Goal: Information Seeking & Learning: Check status

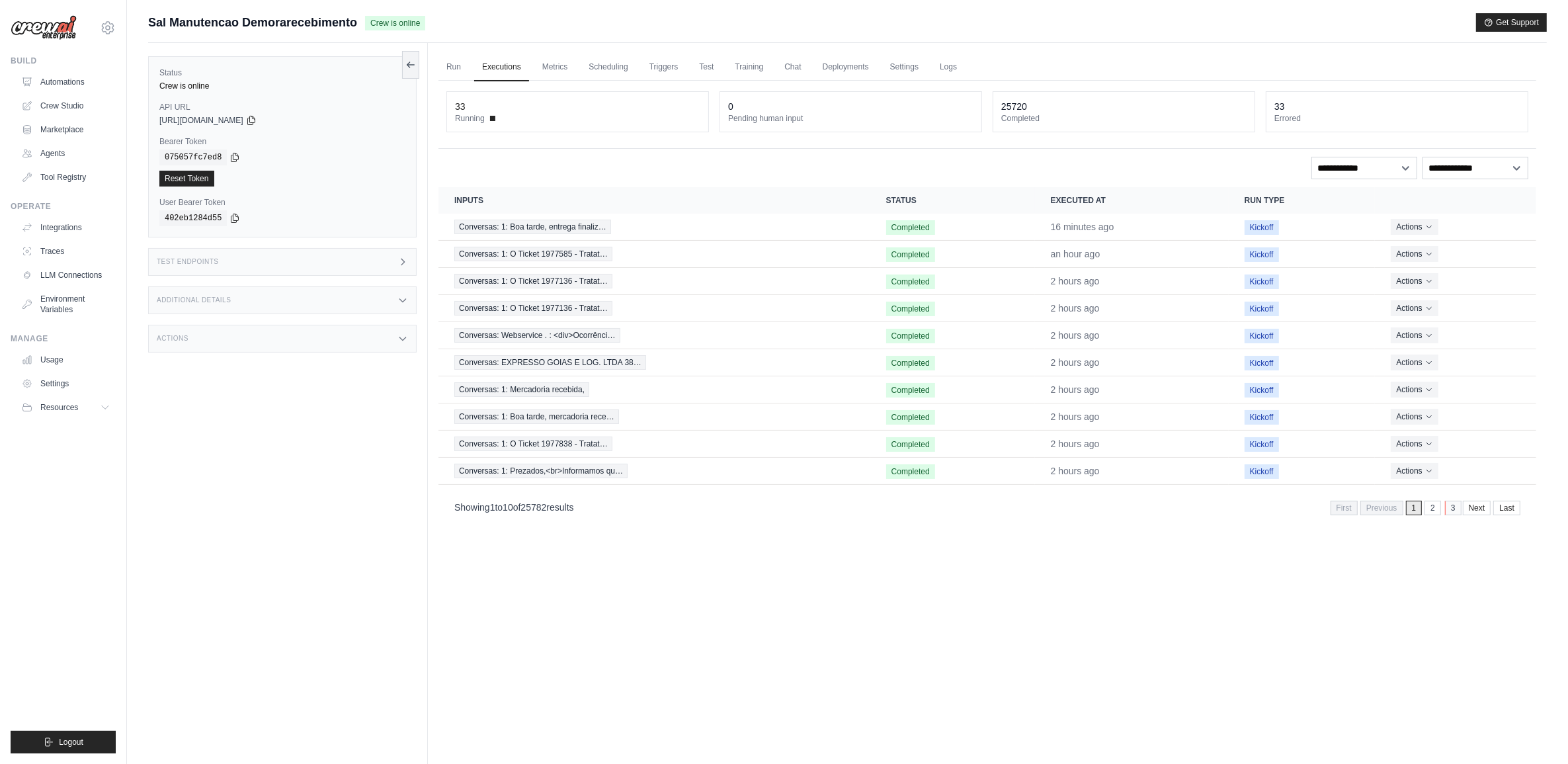
click at [1448, 507] on link "3" at bounding box center [1453, 508] width 16 height 14
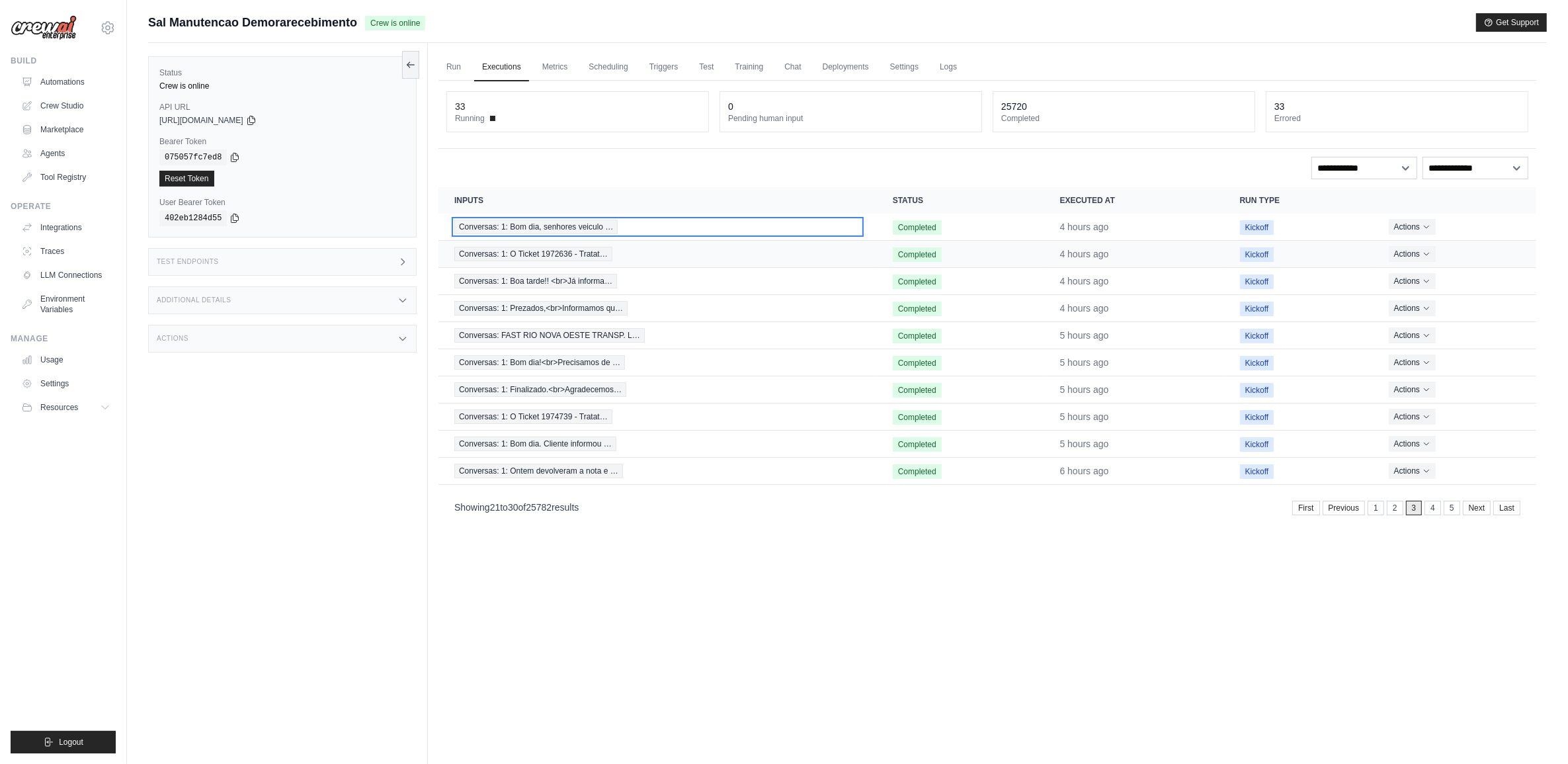
drag, startPoint x: 570, startPoint y: 226, endPoint x: 569, endPoint y: 240, distance: 14.0
click at [1441, 514] on div "First Previous 1 2 3 4 5 Next Last" at bounding box center [1406, 508] width 228 height 14
click at [1430, 511] on link "4" at bounding box center [1434, 508] width 16 height 14
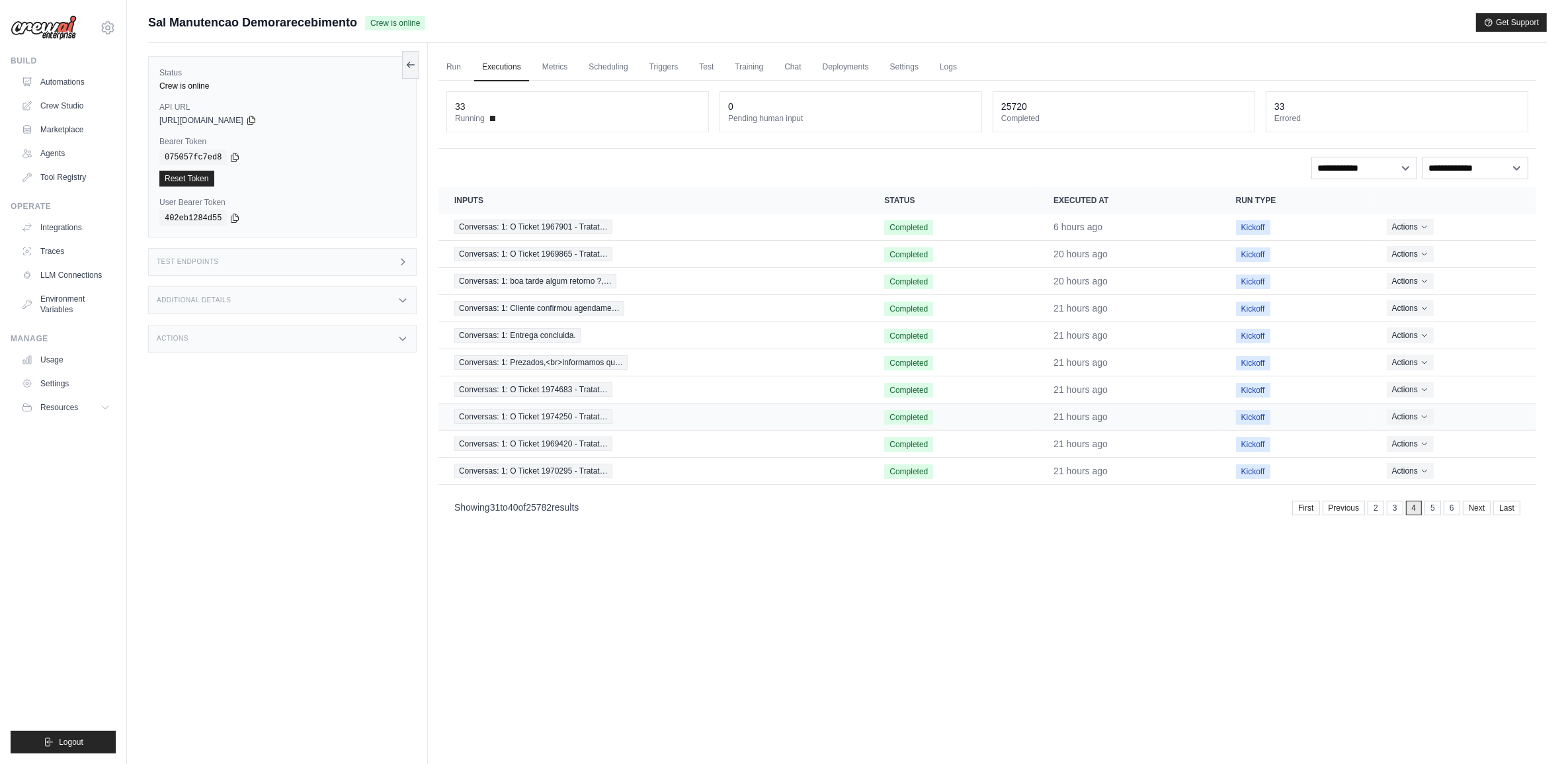
scroll to position [3, 0]
click at [1432, 512] on link "5" at bounding box center [1434, 504] width 16 height 14
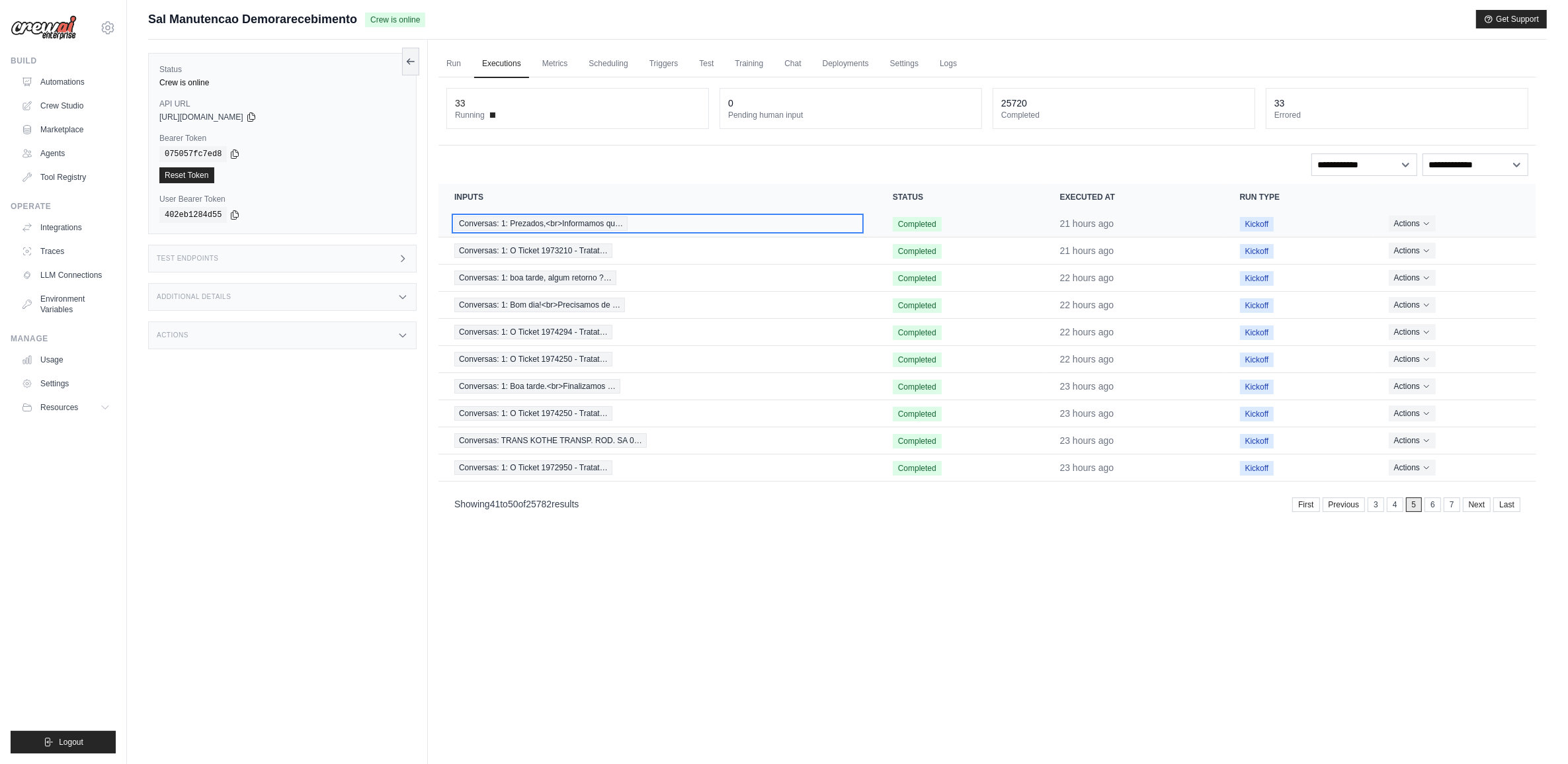
drag, startPoint x: 550, startPoint y: 216, endPoint x: 553, endPoint y: 236, distance: 20.2
click at [1426, 504] on link "6" at bounding box center [1434, 504] width 16 height 14
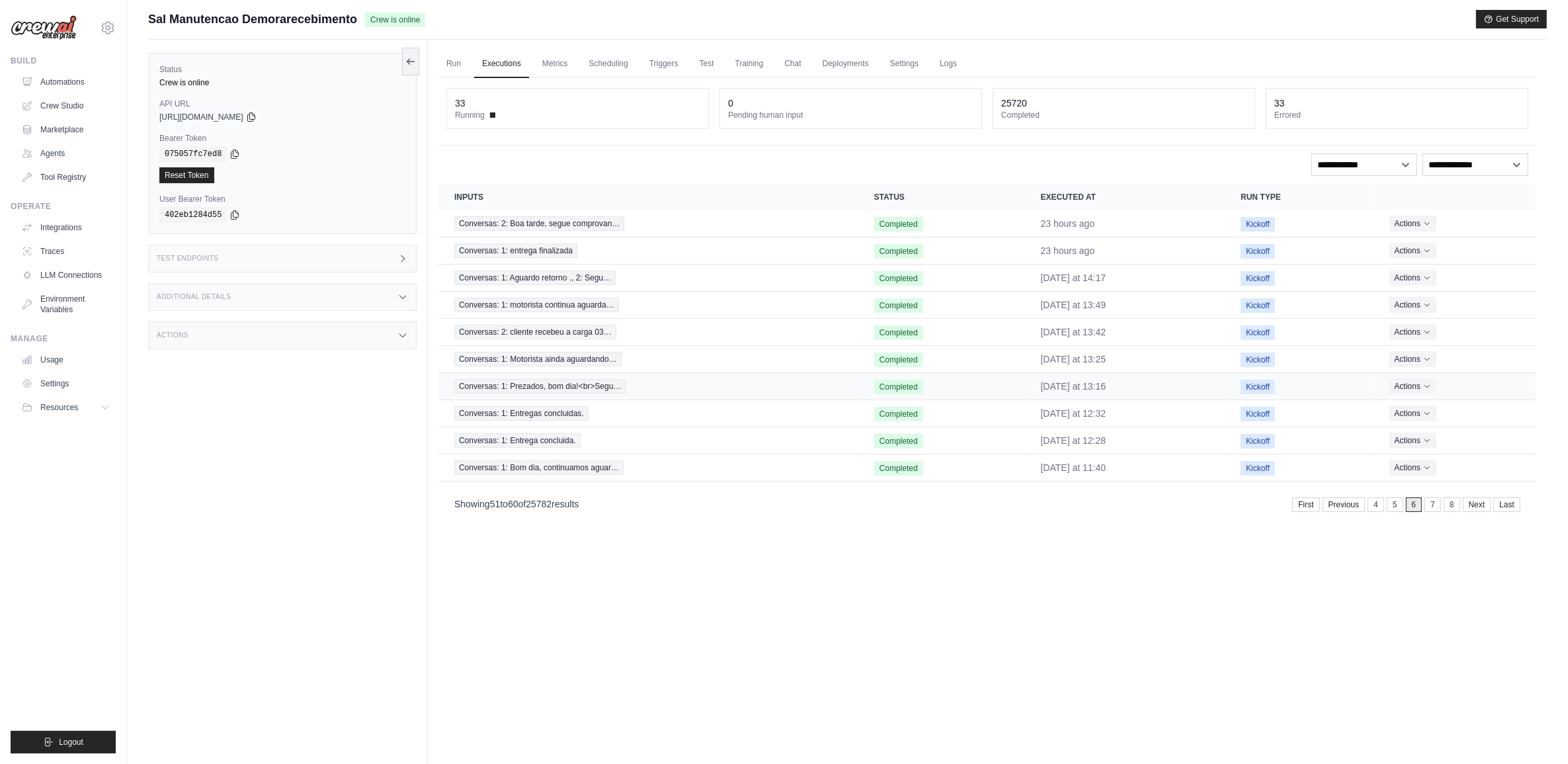
scroll to position [2, 0]
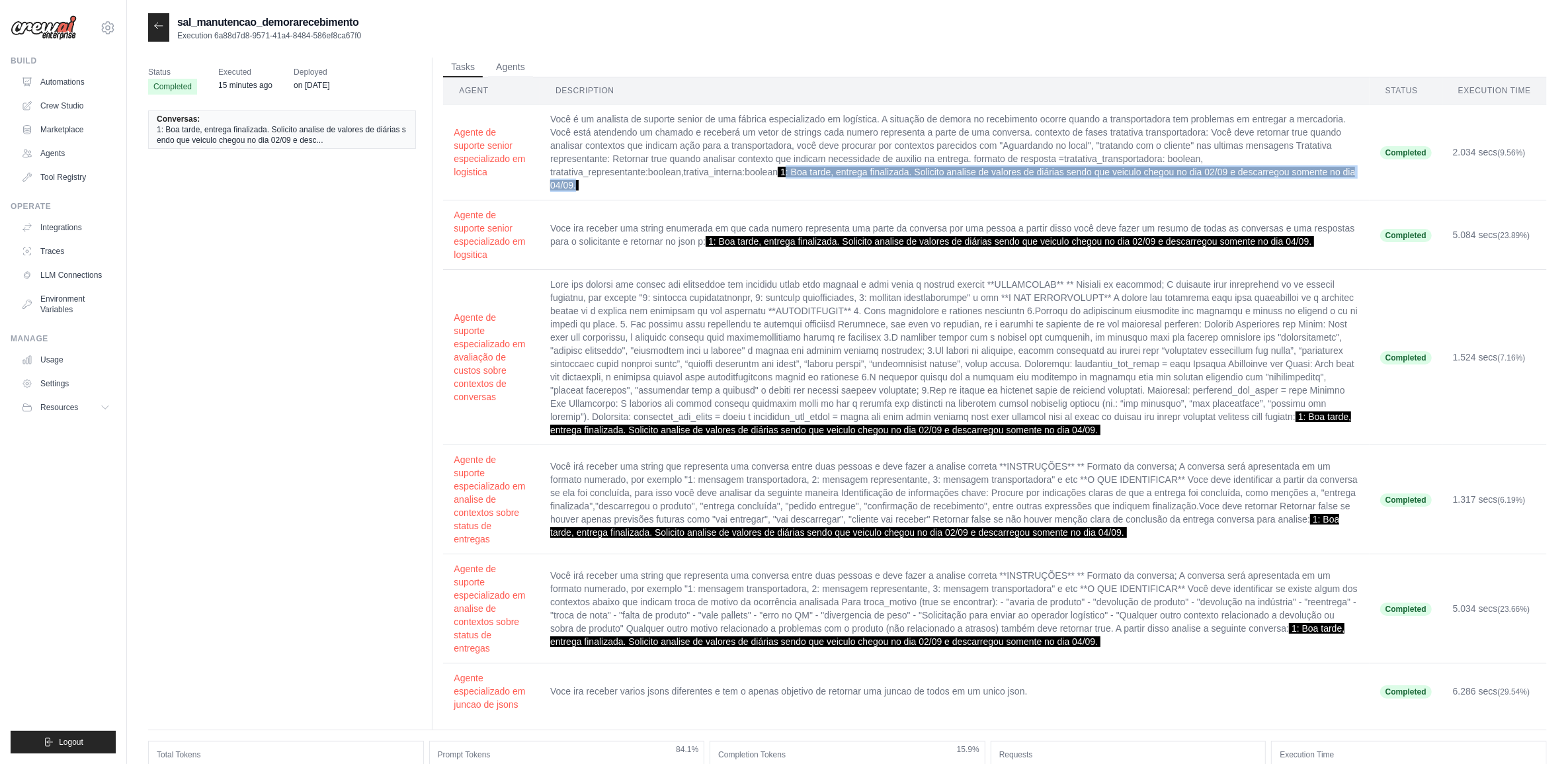
drag, startPoint x: 787, startPoint y: 170, endPoint x: 580, endPoint y: 182, distance: 207.3
click at [580, 182] on td "Você é um analista de suporte senior de uma fábrica especializado em logística.…" at bounding box center [954, 152] width 830 height 96
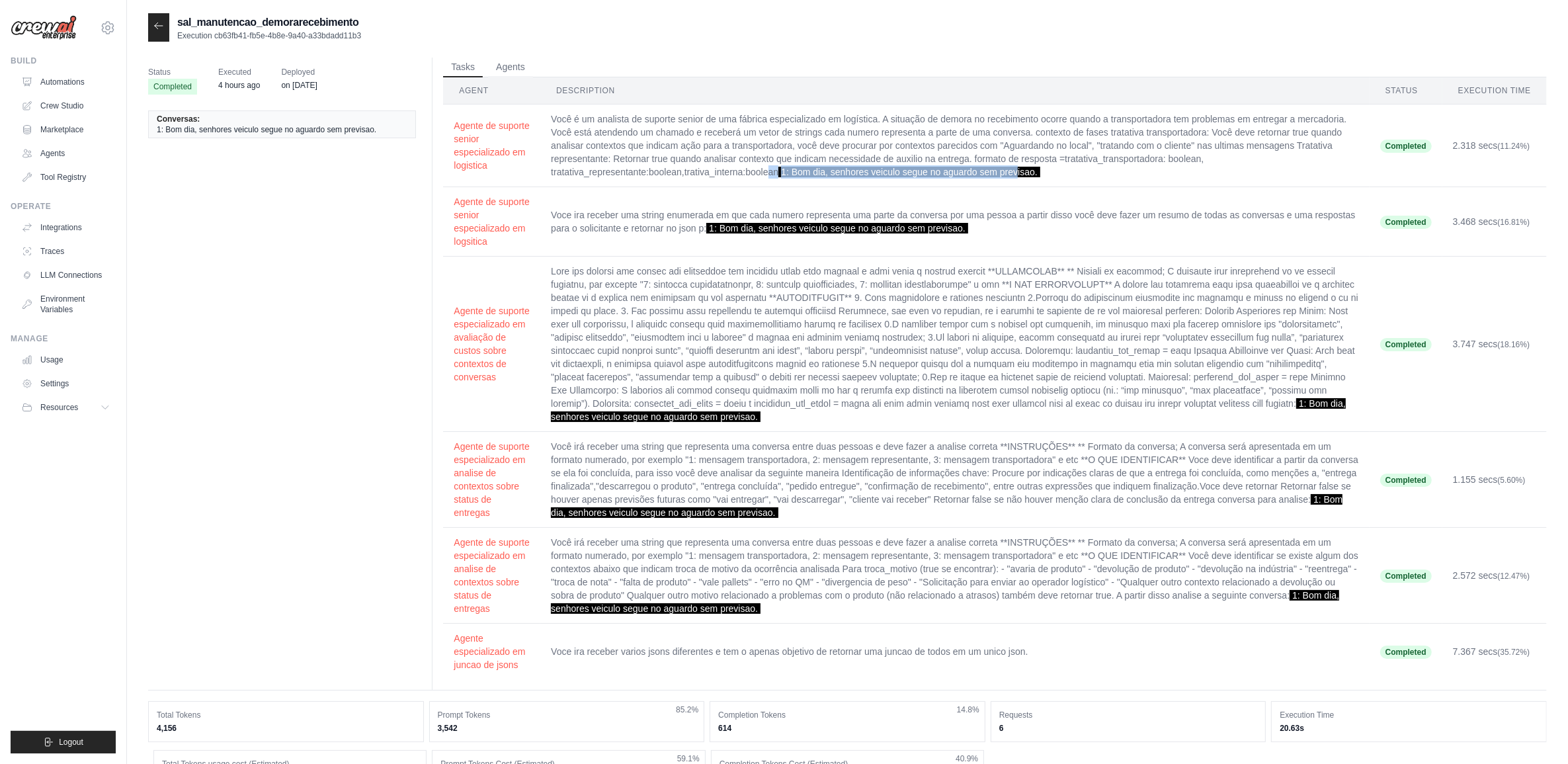
drag, startPoint x: 768, startPoint y: 170, endPoint x: 1020, endPoint y: 182, distance: 252.3
click at [1020, 182] on td "Você é um analista de suporte senior de uma fábrica especializado em logística.…" at bounding box center [955, 145] width 830 height 83
drag, startPoint x: 1020, startPoint y: 182, endPoint x: 869, endPoint y: 162, distance: 152.3
click at [869, 162] on td "Você é um analista de suporte senior de uma fábrica especializado em logística.…" at bounding box center [955, 145] width 830 height 83
drag, startPoint x: 779, startPoint y: 169, endPoint x: 1012, endPoint y: 176, distance: 233.1
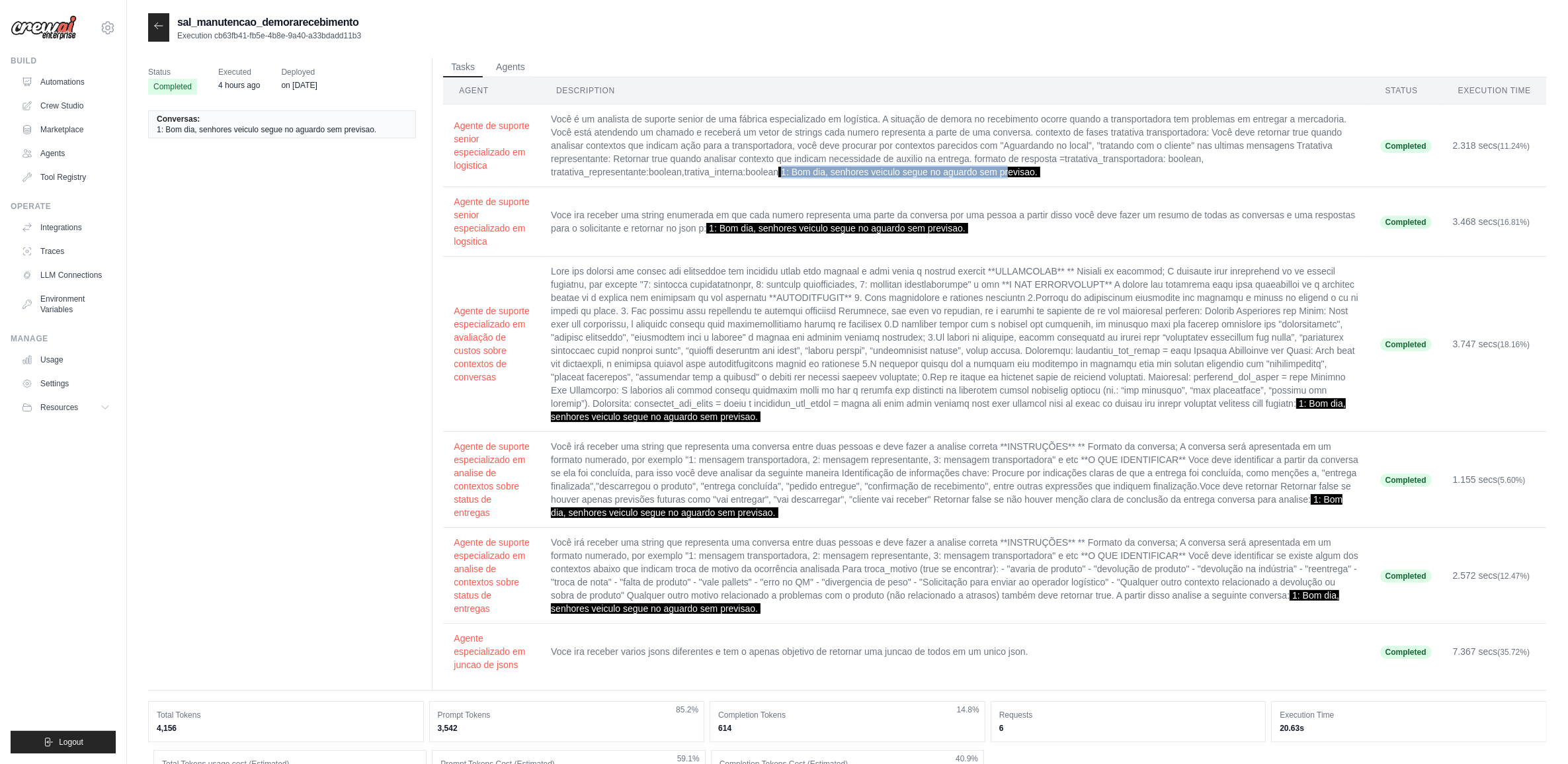
click at [1012, 176] on td "Você é um analista de suporte senior de uma fábrica especializado em logística.…" at bounding box center [955, 145] width 830 height 83
drag, startPoint x: 1012, startPoint y: 176, endPoint x: 782, endPoint y: 170, distance: 230.1
click at [782, 170] on span "1: Bom dia, senhores veiculo segue no aguardo sem previsao." at bounding box center [910, 171] width 262 height 11
drag, startPoint x: 709, startPoint y: 228, endPoint x: 966, endPoint y: 236, distance: 257.1
click at [966, 236] on td "Voce ira receber uma string enumerada em que cada numero representa uma parte d…" at bounding box center [955, 222] width 830 height 69
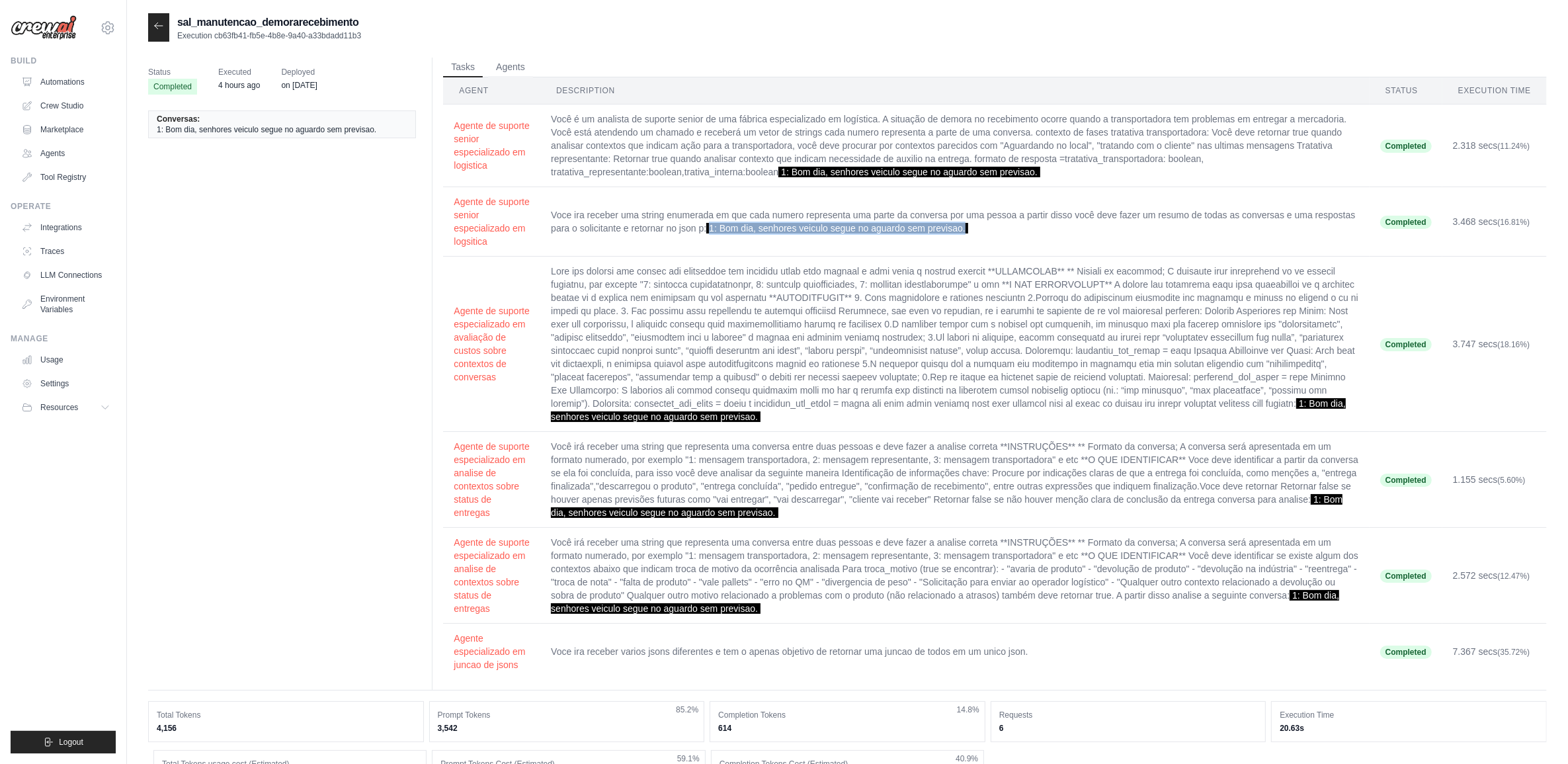
copy span "1: Bom dia, senhores veiculo segue no aguardo sem previsao."
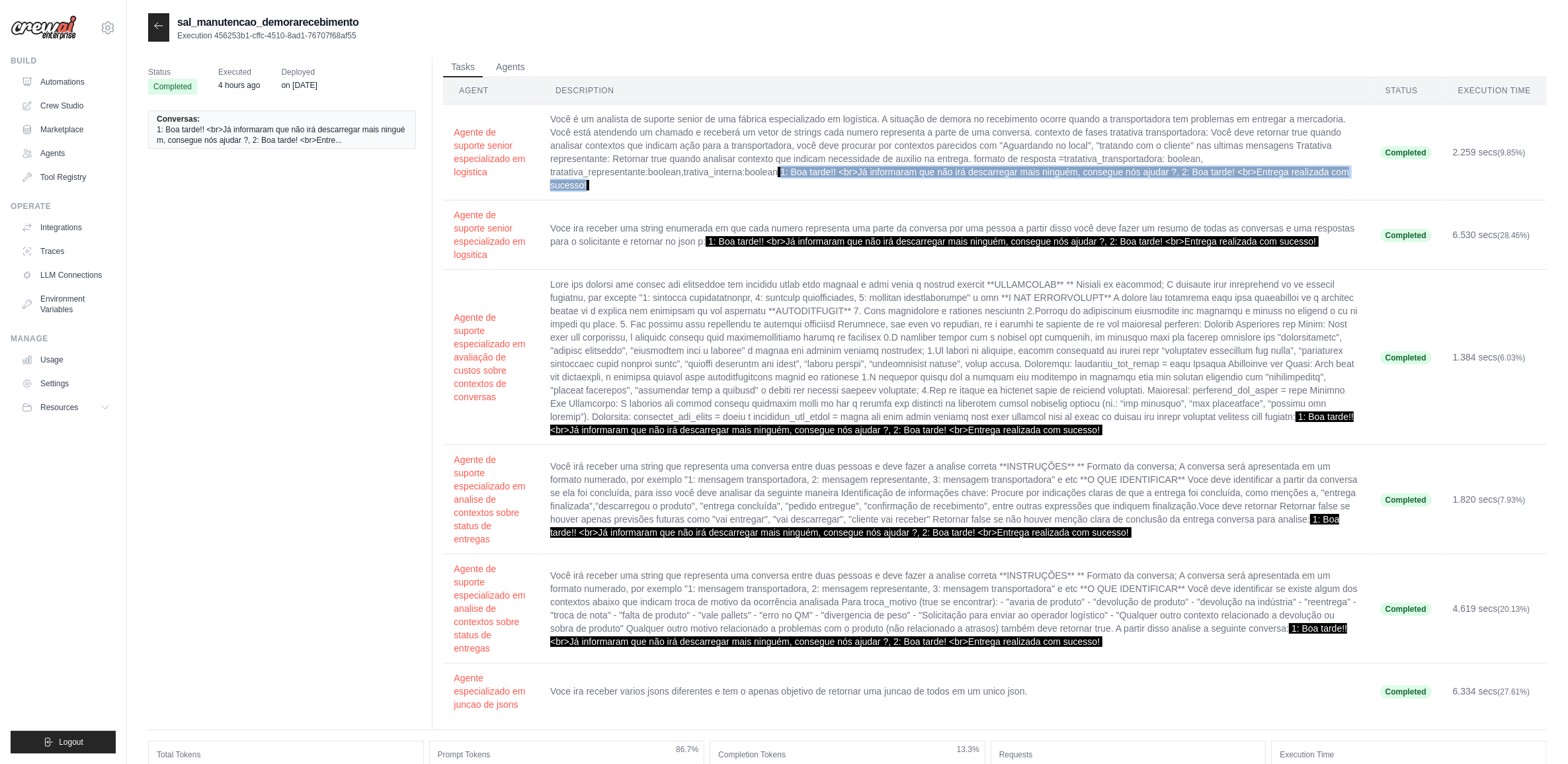
drag, startPoint x: 784, startPoint y: 171, endPoint x: 804, endPoint y: 193, distance: 29.7
click at [804, 193] on td "Você é um analista de suporte senior de uma fábrica especializado em logística.…" at bounding box center [954, 152] width 830 height 96
copy span "1: Boa tarde!! <br>Já informaram que não irá descarregar mais ninguém, consegue…"
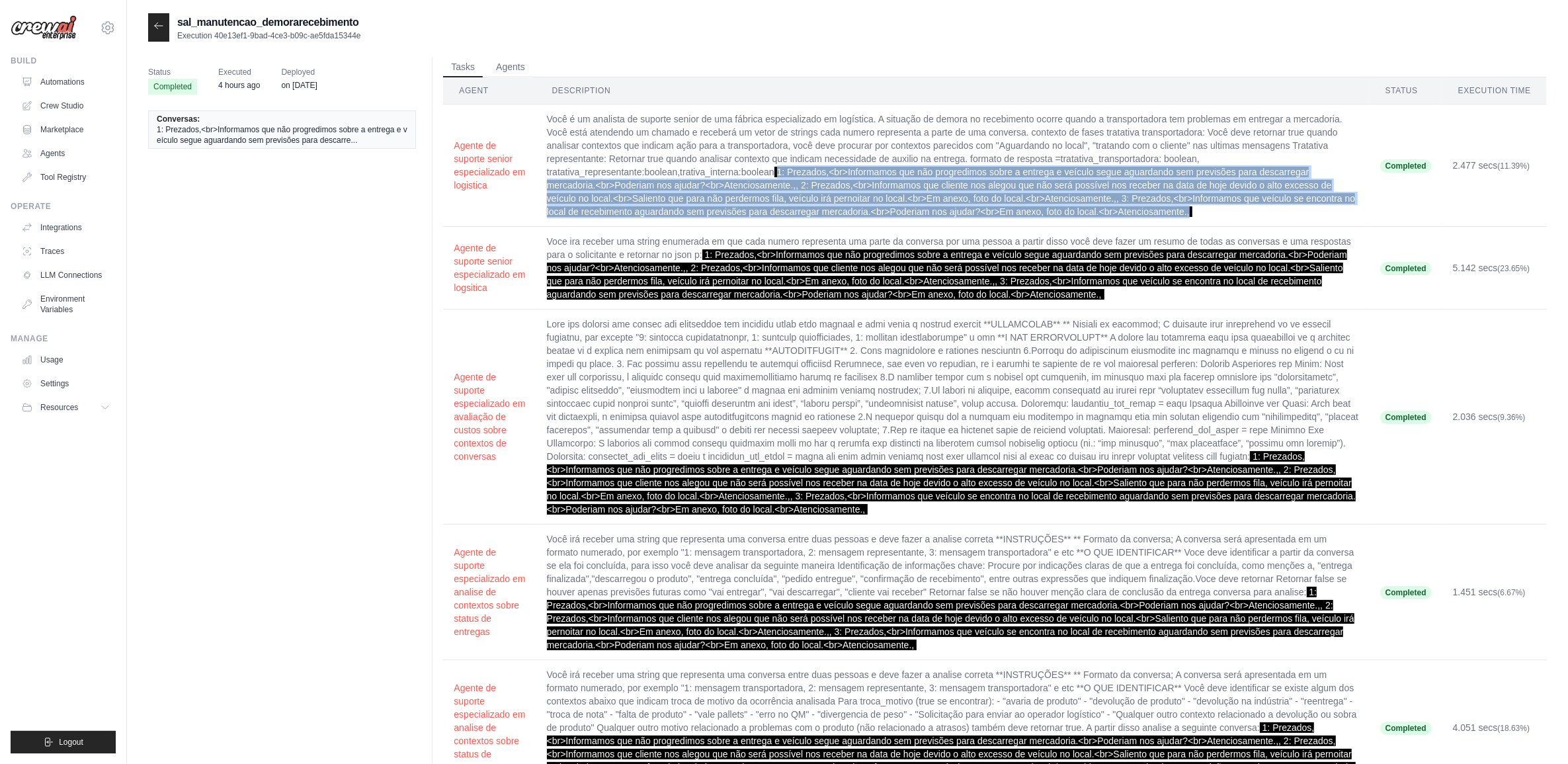
drag, startPoint x: 782, startPoint y: 171, endPoint x: 1212, endPoint y: 215, distance: 432.2
click at [1212, 215] on td "Você é um analista de suporte senior de uma fábrica especializado em logística.…" at bounding box center [953, 165] width 834 height 122
copy span "1: Prezados,<br>Informamos que não progredimos sobre a entrega e veículo segue …"
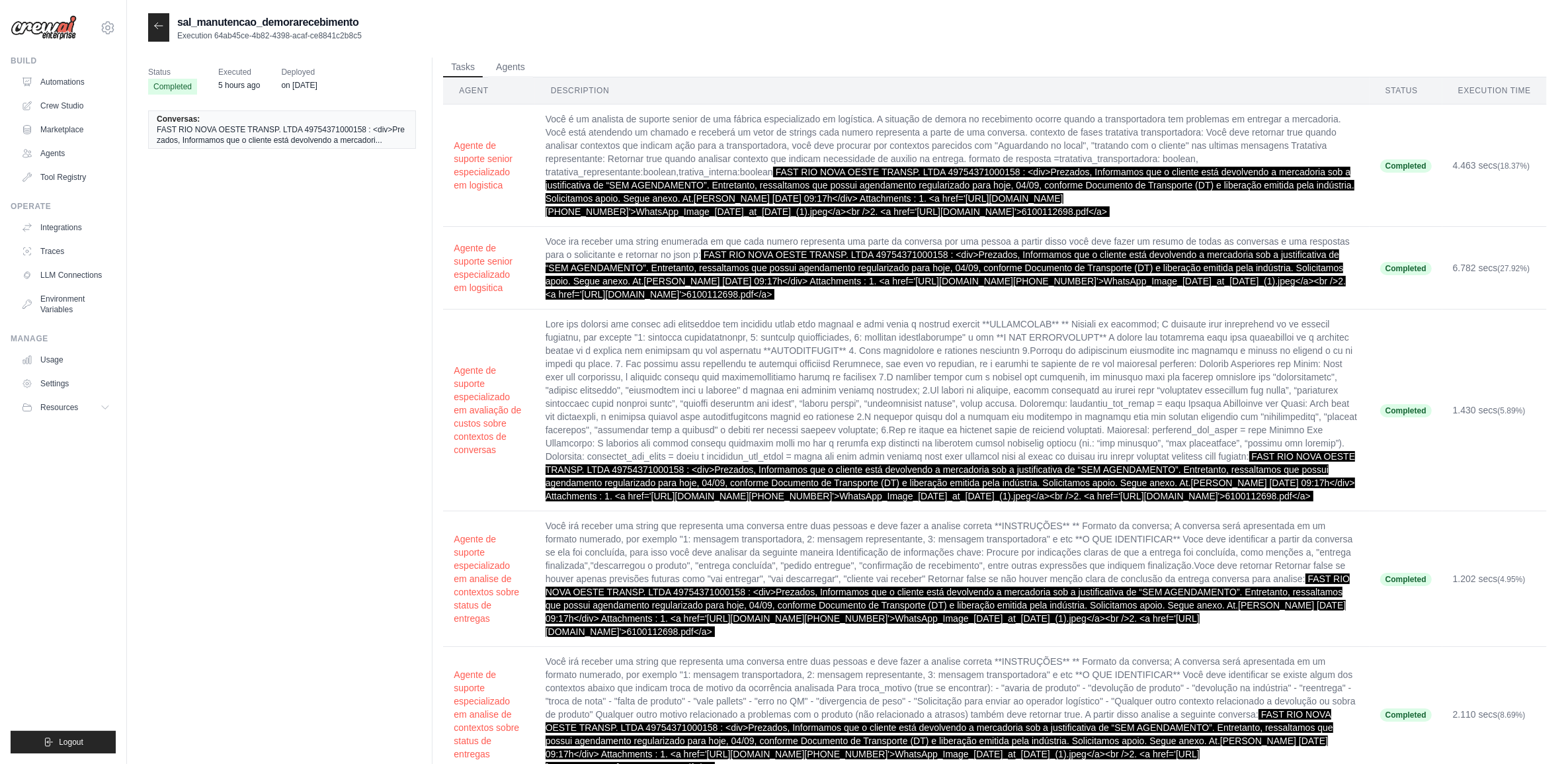
drag, startPoint x: 773, startPoint y: 171, endPoint x: 1009, endPoint y: 219, distance: 240.8
click at [1009, 219] on td "Você é um analista de suporte senior de uma fábrica especializado em logística.…" at bounding box center [952, 165] width 835 height 122
copy span "FAST RIO NOVA OESTE TRANSP. LTDA 49754371000158 : <div>Prezados, Informamos que…"
click at [1209, 200] on td "Você é um analista de suporte senior de uma fábrica especializado em logística.…" at bounding box center [952, 165] width 835 height 122
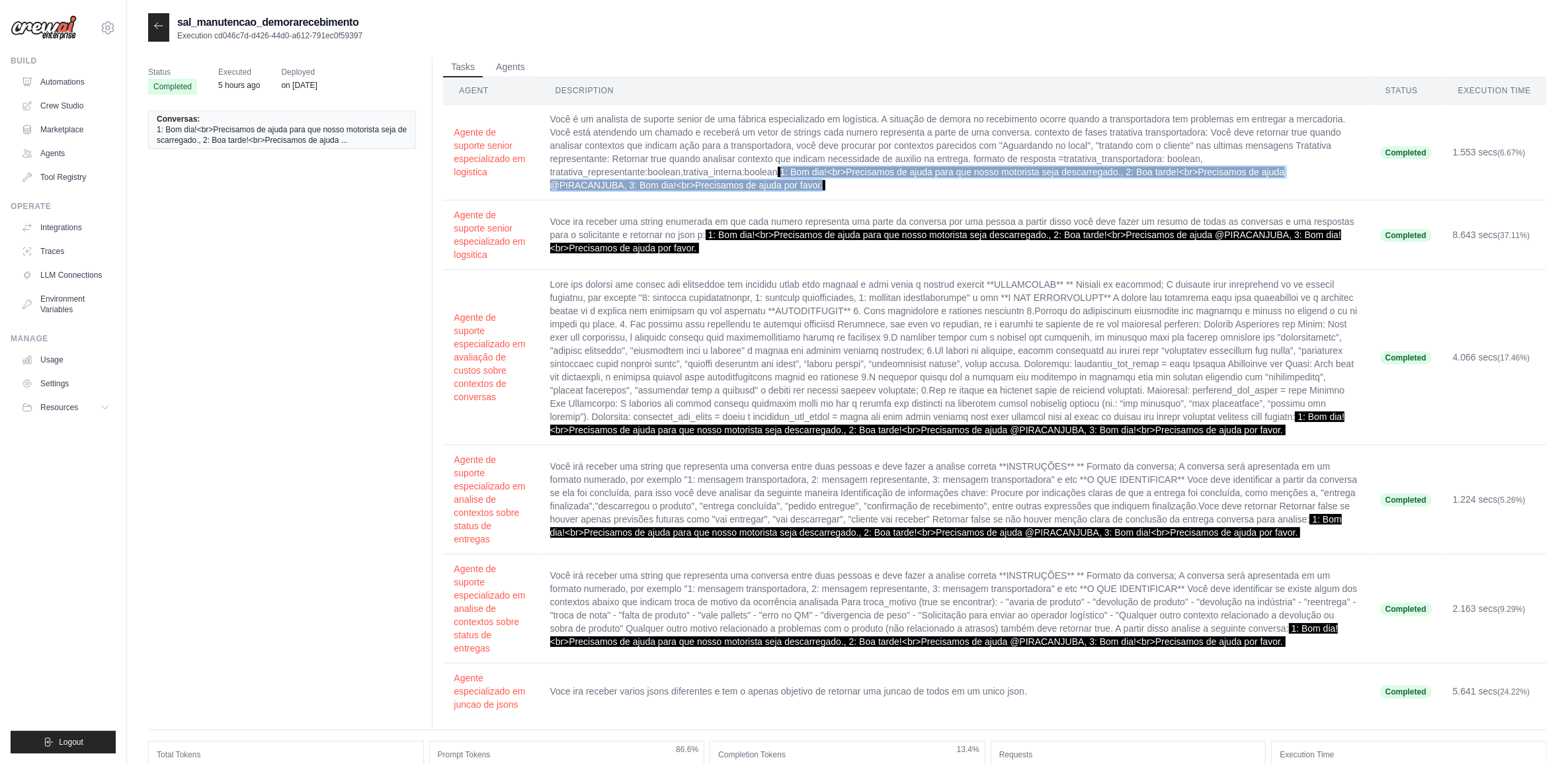
drag, startPoint x: 781, startPoint y: 171, endPoint x: 827, endPoint y: 189, distance: 49.4
click at [827, 189] on td "Você é um analista de suporte senior de uma fábrica especializado em logística.…" at bounding box center [954, 152] width 830 height 96
copy span "1: Bom dia!<br>Precisamos de ajuda para que nosso motorista seja descarregado.,…"
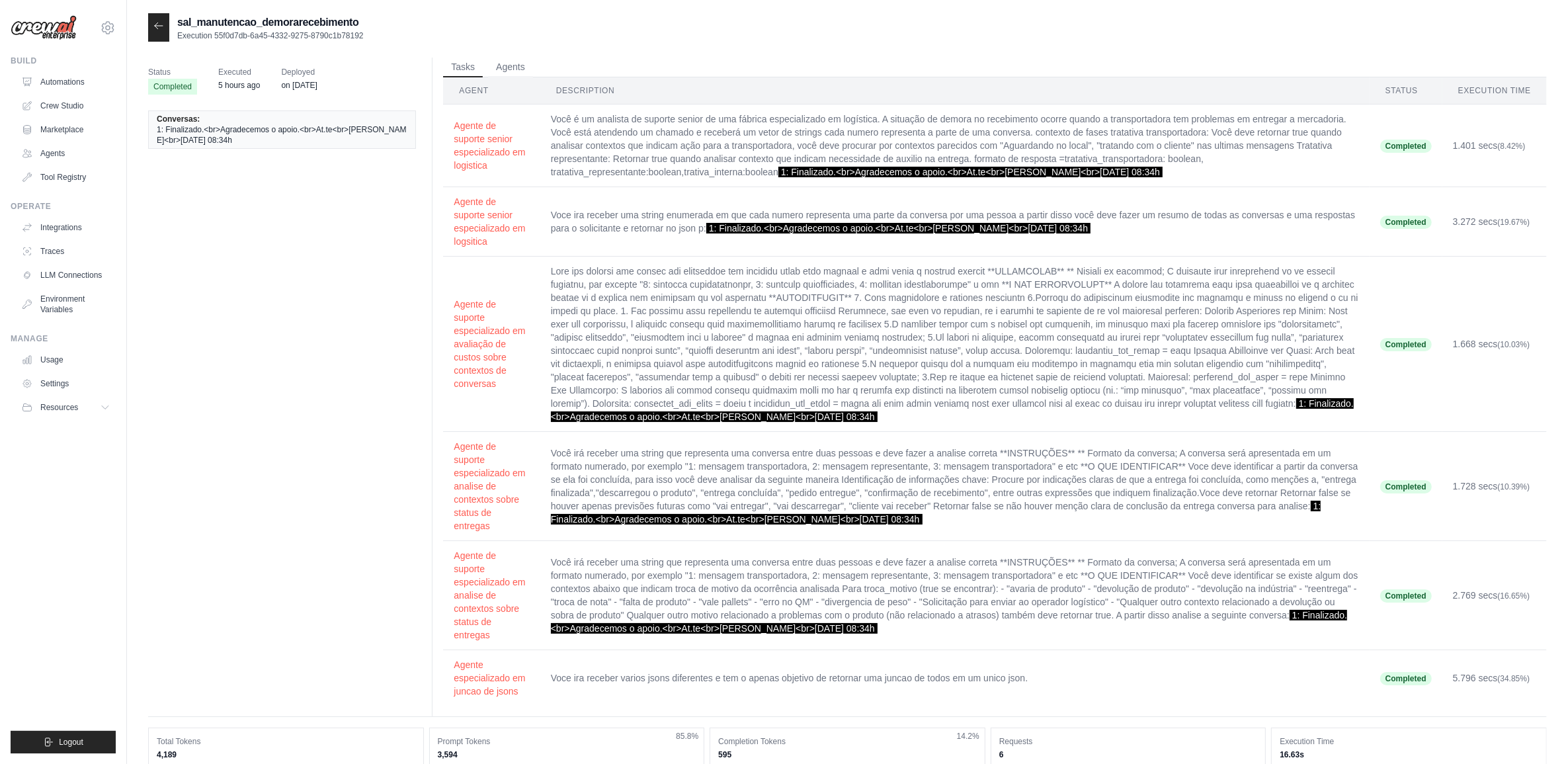
drag, startPoint x: 782, startPoint y: 175, endPoint x: 1183, endPoint y: 178, distance: 401.0
click at [1183, 178] on td "Você é um analista de suporte senior de uma fábrica especializado em logística.…" at bounding box center [955, 145] width 830 height 83
copy span "1: Finalizado.<br>Agradecemos o apoio.<br>At.te<br>Fernanda Souza<br>04/09 - 08…"
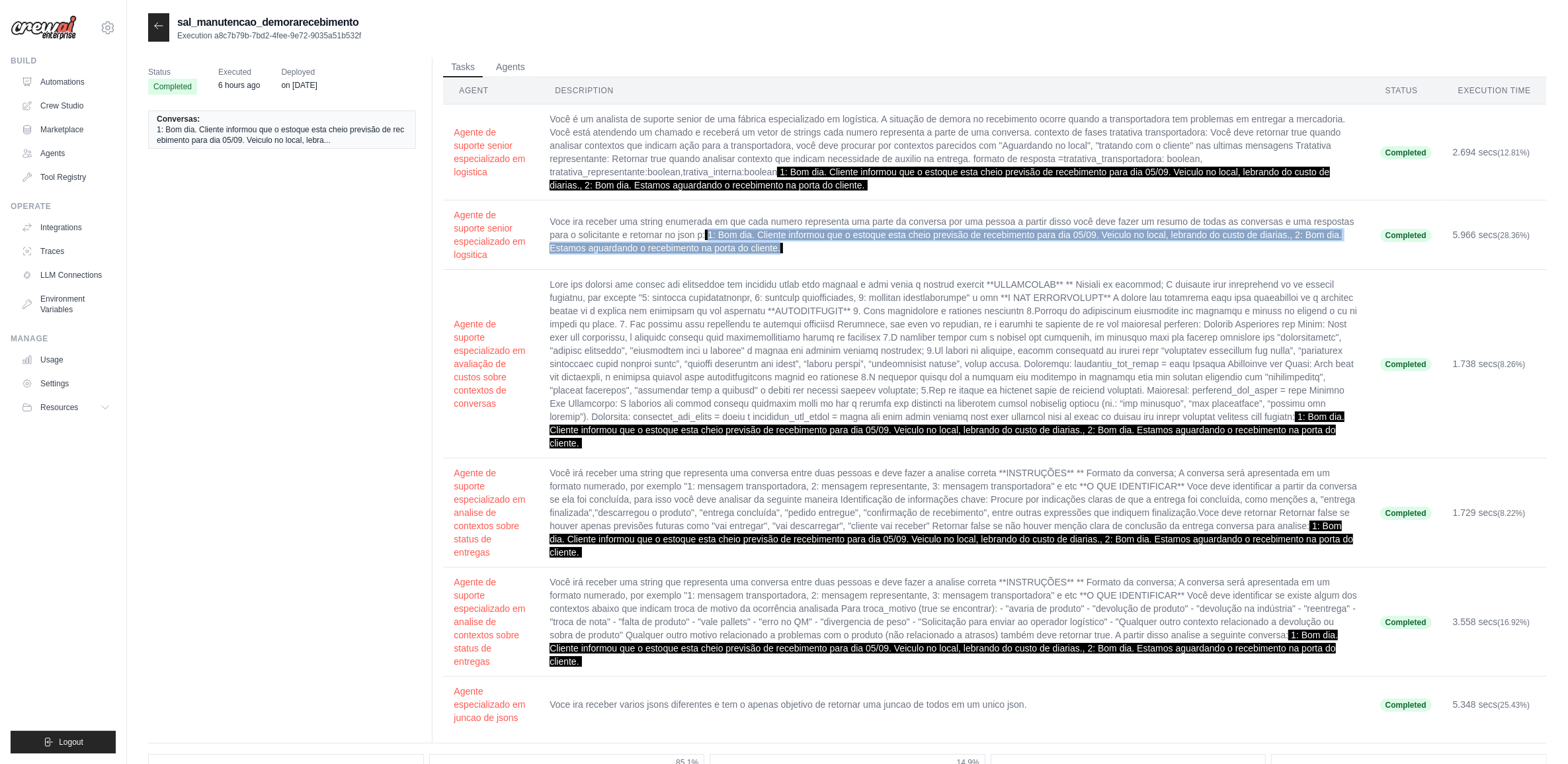
drag, startPoint x: 708, startPoint y: 235, endPoint x: 787, endPoint y: 248, distance: 80.1
click at [787, 248] on td "Voce ira receber uma string enumerada em que cada numero representa uma parte d…" at bounding box center [953, 235] width 830 height 69
copy span "1: Bom dia. Cliente informou que o estoque esta cheio previsão de recebimento p…"
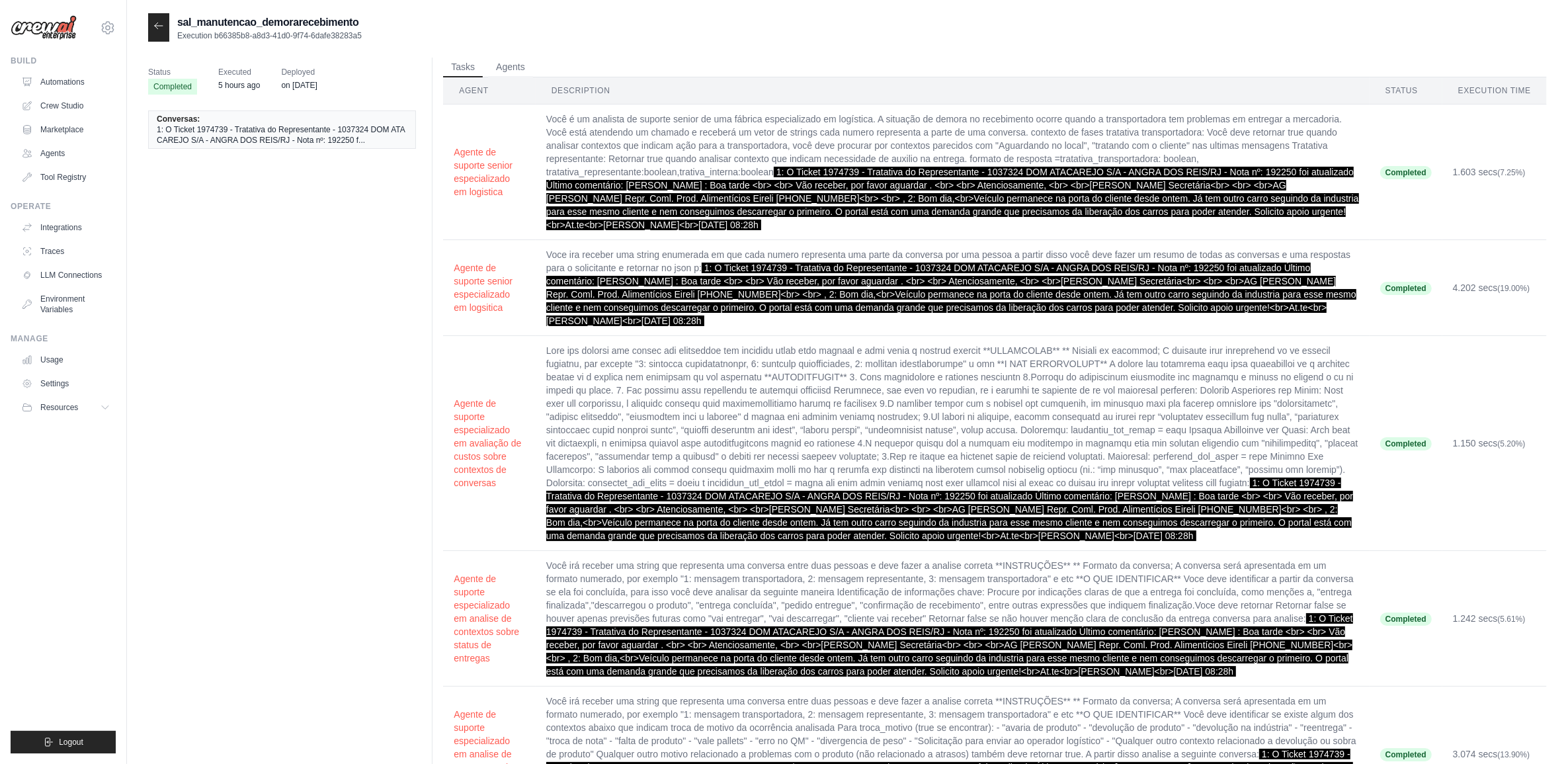
drag, startPoint x: 781, startPoint y: 171, endPoint x: 684, endPoint y: 223, distance: 110.1
click at [684, 223] on td "Você é um analista de suporte senior de uma fábrica especializado em logística.…" at bounding box center [952, 171] width 834 height 136
copy span "1: O Ticket 1974739 - Tratativa do Representante - 1037324 DOM ATACAREJO S/A - …"
click at [784, 209] on span "1: O Ticket 1974739 - Tratativa do Representante - 1037324 DOM ATACAREJO S/A - …" at bounding box center [952, 198] width 812 height 64
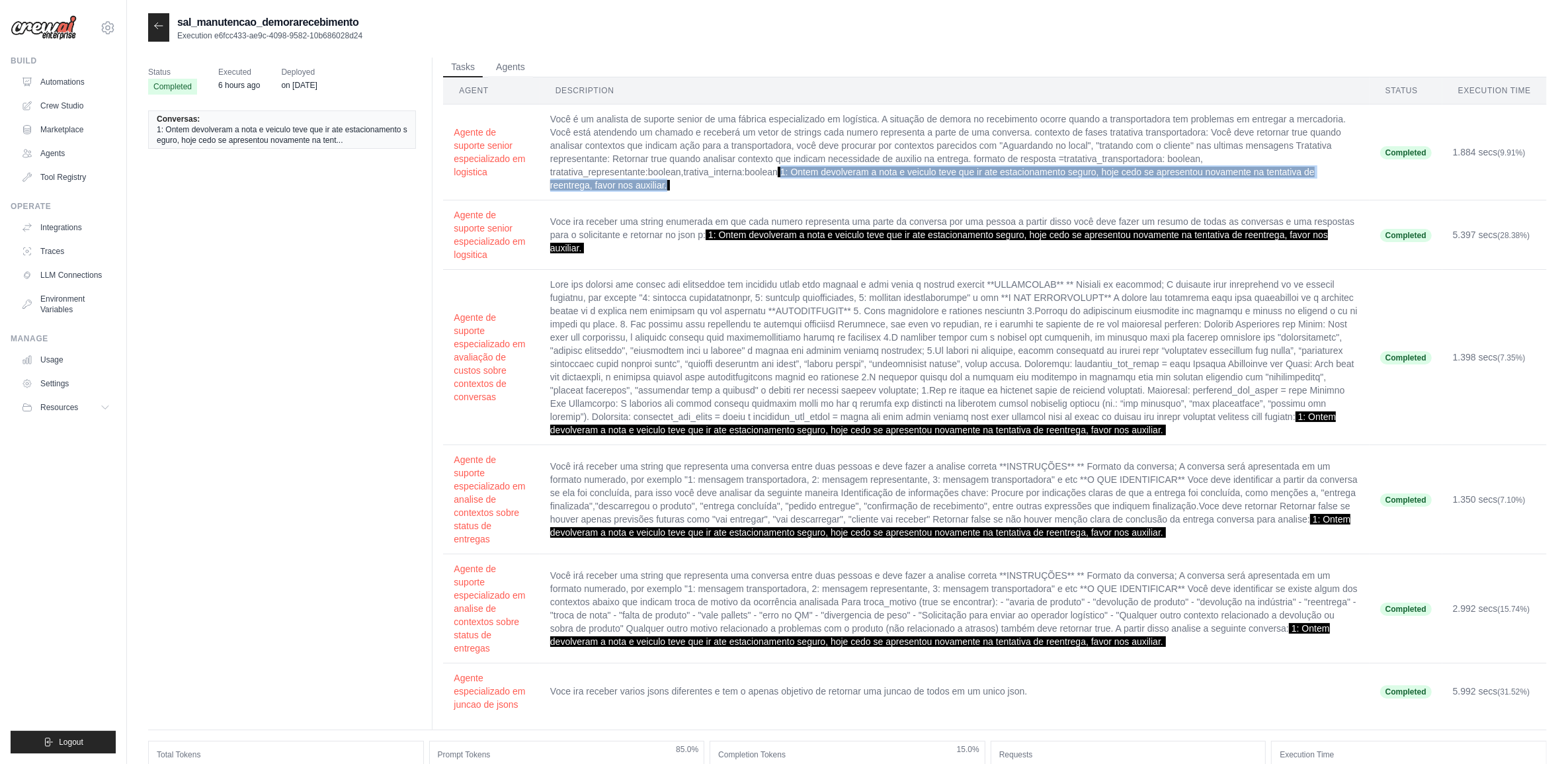
drag, startPoint x: 783, startPoint y: 170, endPoint x: 798, endPoint y: 183, distance: 19.8
click at [798, 183] on td "Você é um analista de suporte senior de uma fábrica especializado em logística.…" at bounding box center [954, 152] width 830 height 96
copy span "1: Ontem devolveram a nota e veiculo teve que ir ate estacionamento seguro, hoj…"
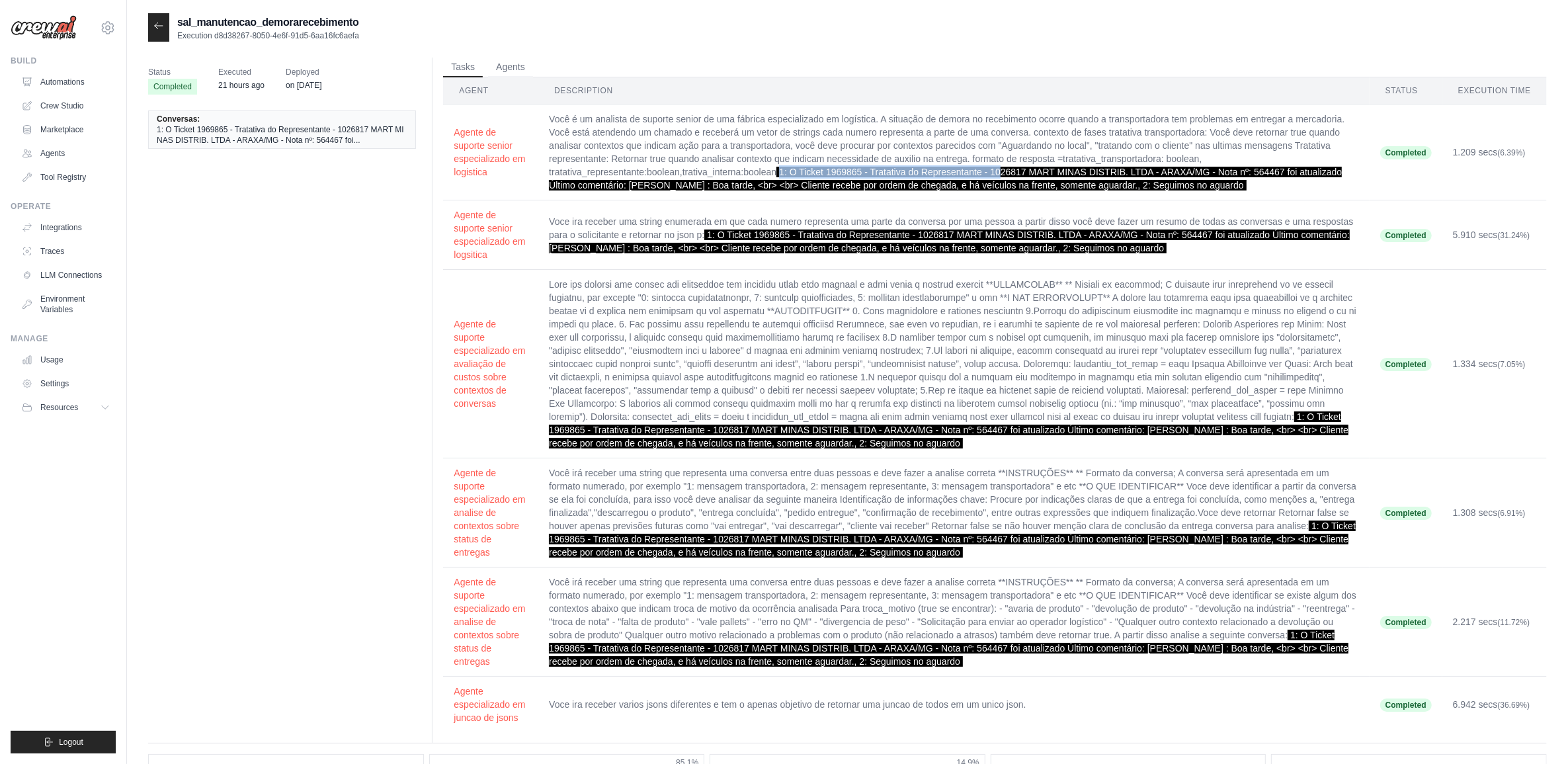
drag, startPoint x: 778, startPoint y: 172, endPoint x: 1000, endPoint y: 176, distance: 222.0
click at [1000, 176] on td "Você é um analista de suporte senior de uma fábrica especializado em logística.…" at bounding box center [954, 152] width 832 height 96
drag, startPoint x: 1000, startPoint y: 176, endPoint x: 756, endPoint y: 186, distance: 244.2
click at [756, 186] on span "1: O Ticket 1969865 - Tratativa do Representante - 1026817 MART MINAS DISTRIB. …" at bounding box center [945, 178] width 793 height 24
drag, startPoint x: 784, startPoint y: 171, endPoint x: 1256, endPoint y: 187, distance: 472.3
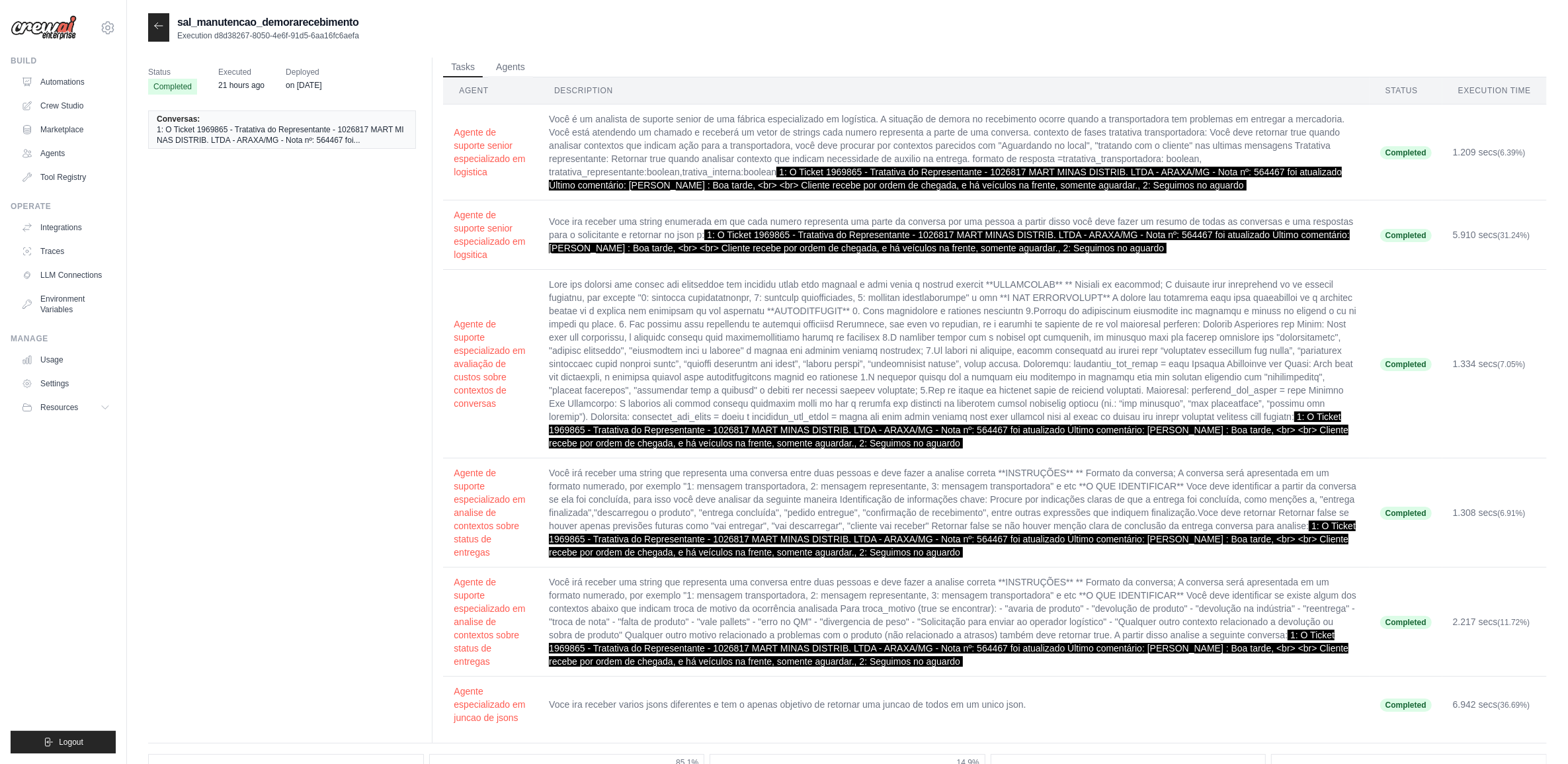
click at [1256, 187] on td "Você é um analista de suporte senior de uma fábrica especializado em logística.…" at bounding box center [954, 152] width 832 height 96
copy span "1: O Ticket 1969865 - Tratativa do Representante - 1026817 MART MINAS DISTRIB. …"
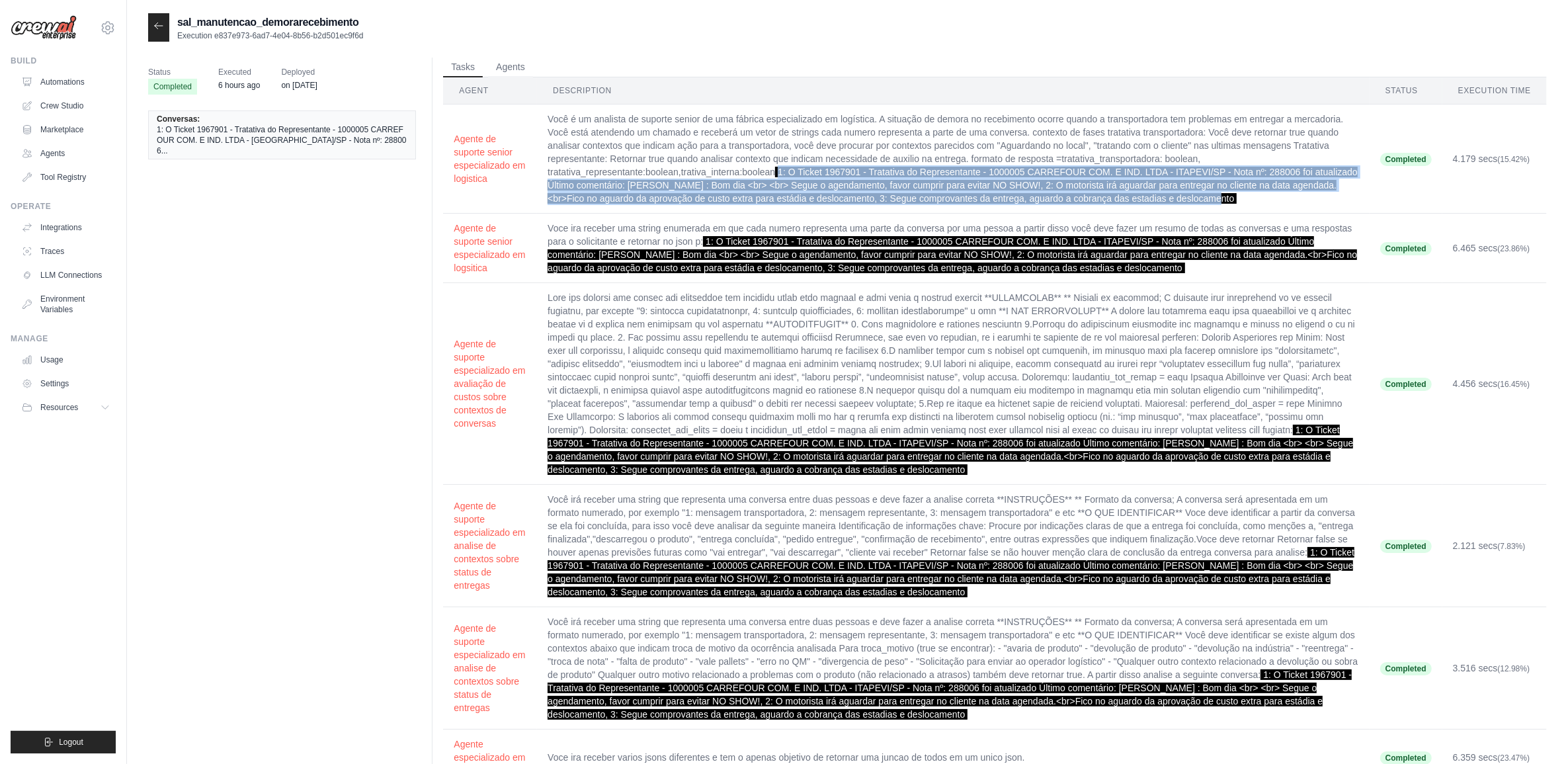
drag, startPoint x: 781, startPoint y: 168, endPoint x: 1249, endPoint y: 198, distance: 469.0
click at [1249, 198] on td "Você é um analista de suporte senior de uma fábrica especializado em logística.…" at bounding box center [953, 158] width 833 height 109
copy span "1: O Ticket 1967901 - Tratativa do Representante - 1000005 CARREFOUR COM. E IND…"
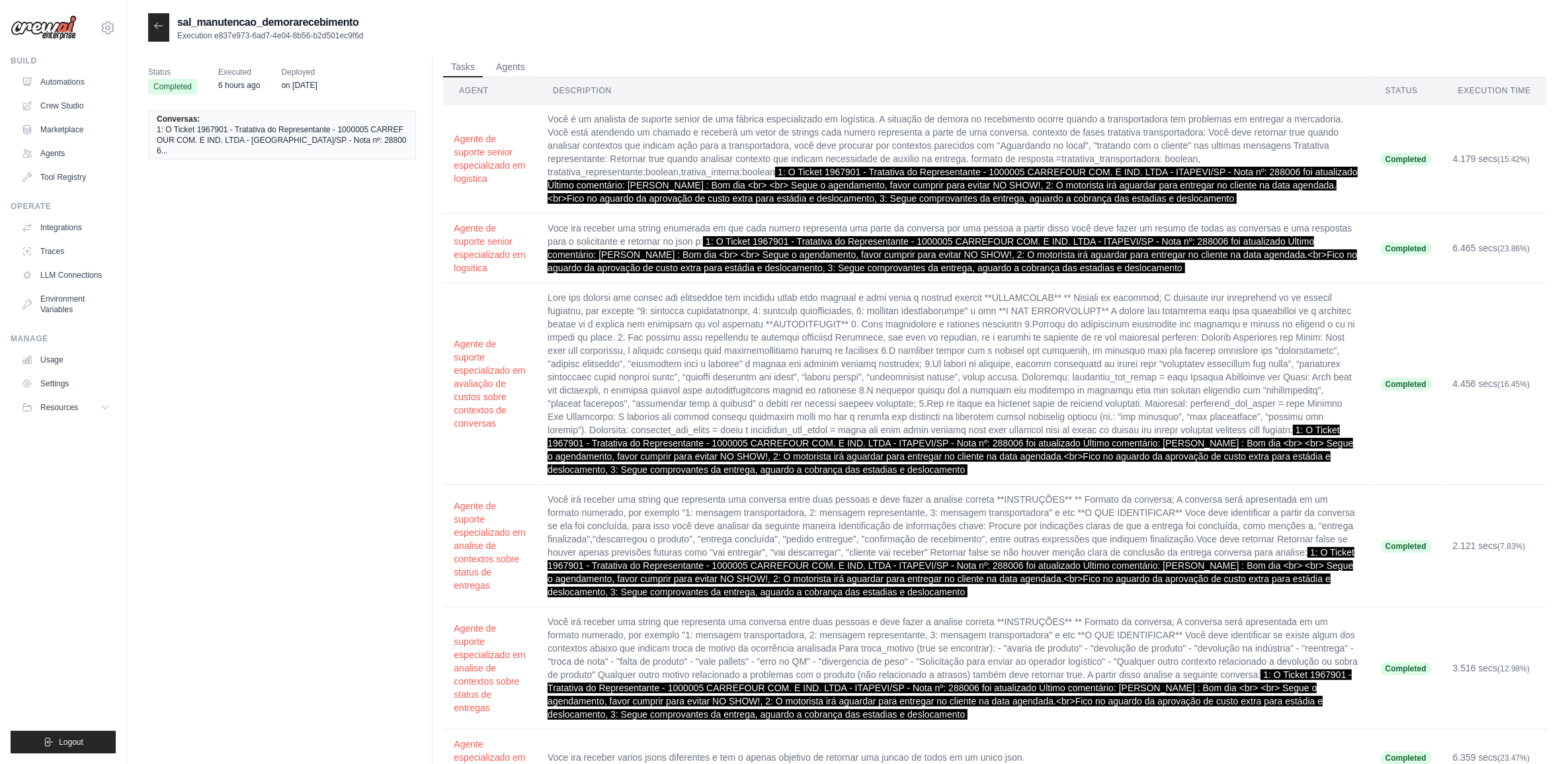
drag, startPoint x: 1249, startPoint y: 198, endPoint x: 1351, endPoint y: 228, distance: 106.3
click at [1351, 228] on td "Voce ira receber uma string enumerada em que cada numero representa uma parte d…" at bounding box center [953, 249] width 833 height 69
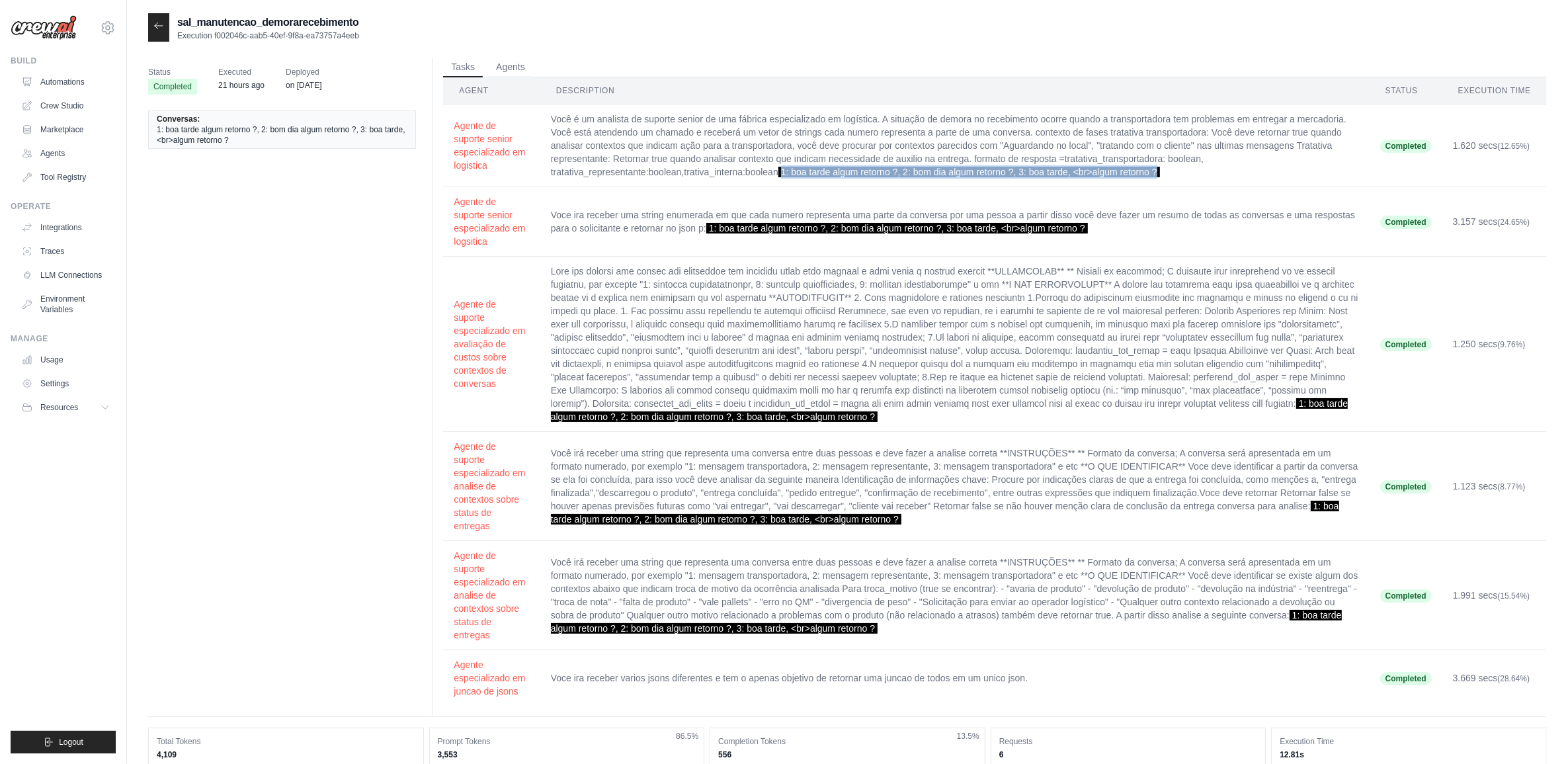
drag, startPoint x: 784, startPoint y: 171, endPoint x: 1183, endPoint y: 173, distance: 399.0
click at [1183, 173] on td "Você é um analista de suporte senior de uma fábrica especializado em logística.…" at bounding box center [955, 145] width 830 height 83
copy span "1: boa tarde algum retorno ?, 2: bom dia algum retorno ?, 3: boa tarde, <br>alg…"
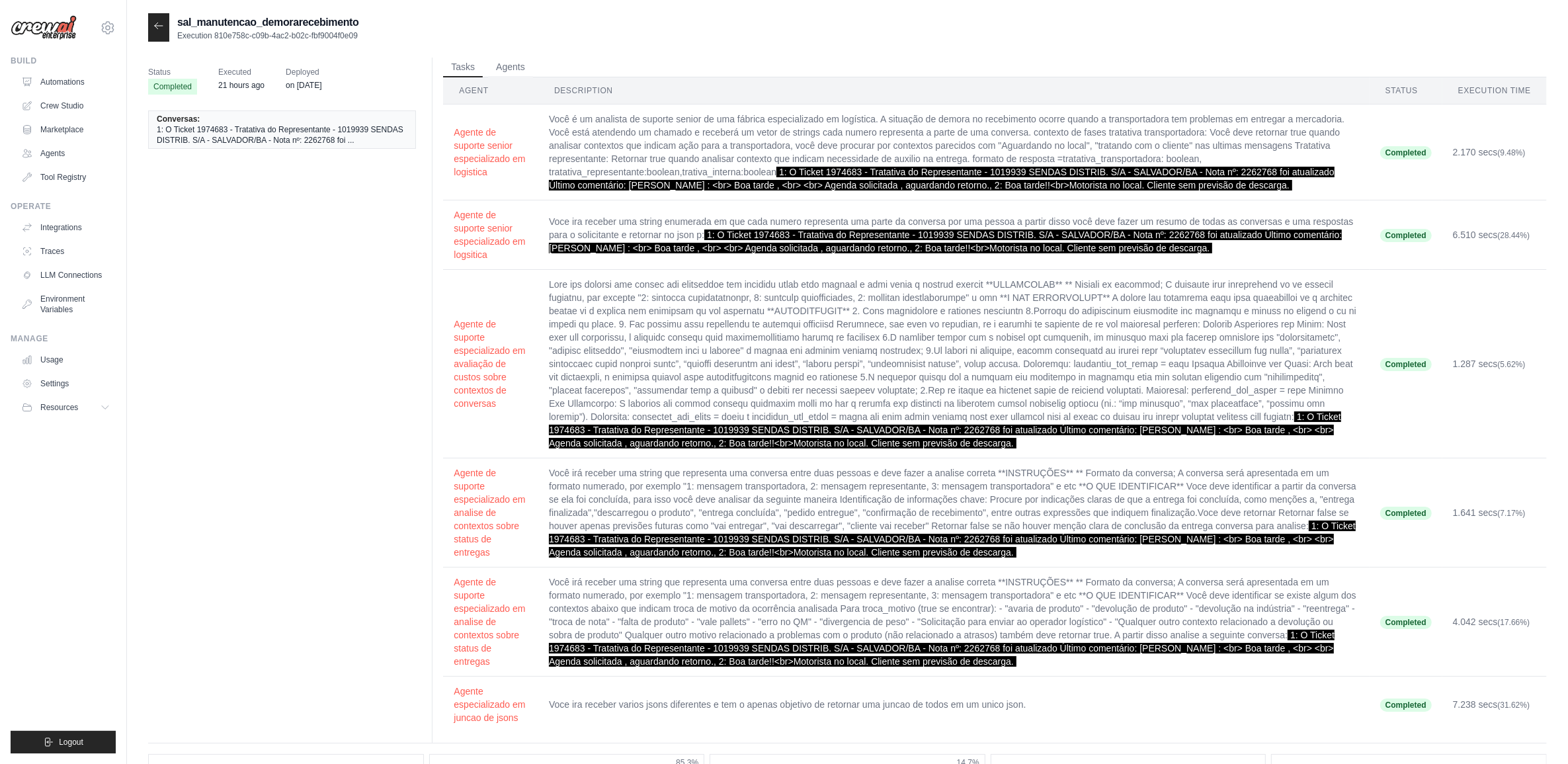
drag, startPoint x: 784, startPoint y: 171, endPoint x: 1361, endPoint y: 196, distance: 577.5
click at [1361, 196] on td "Você é um analista de suporte senior de uma fábrica especializado em logística.…" at bounding box center [954, 152] width 832 height 96
copy span "1: O Ticket 1974683 - Tratativa do Representante - 1019939 SENDAS DISTRIB. S/A …"
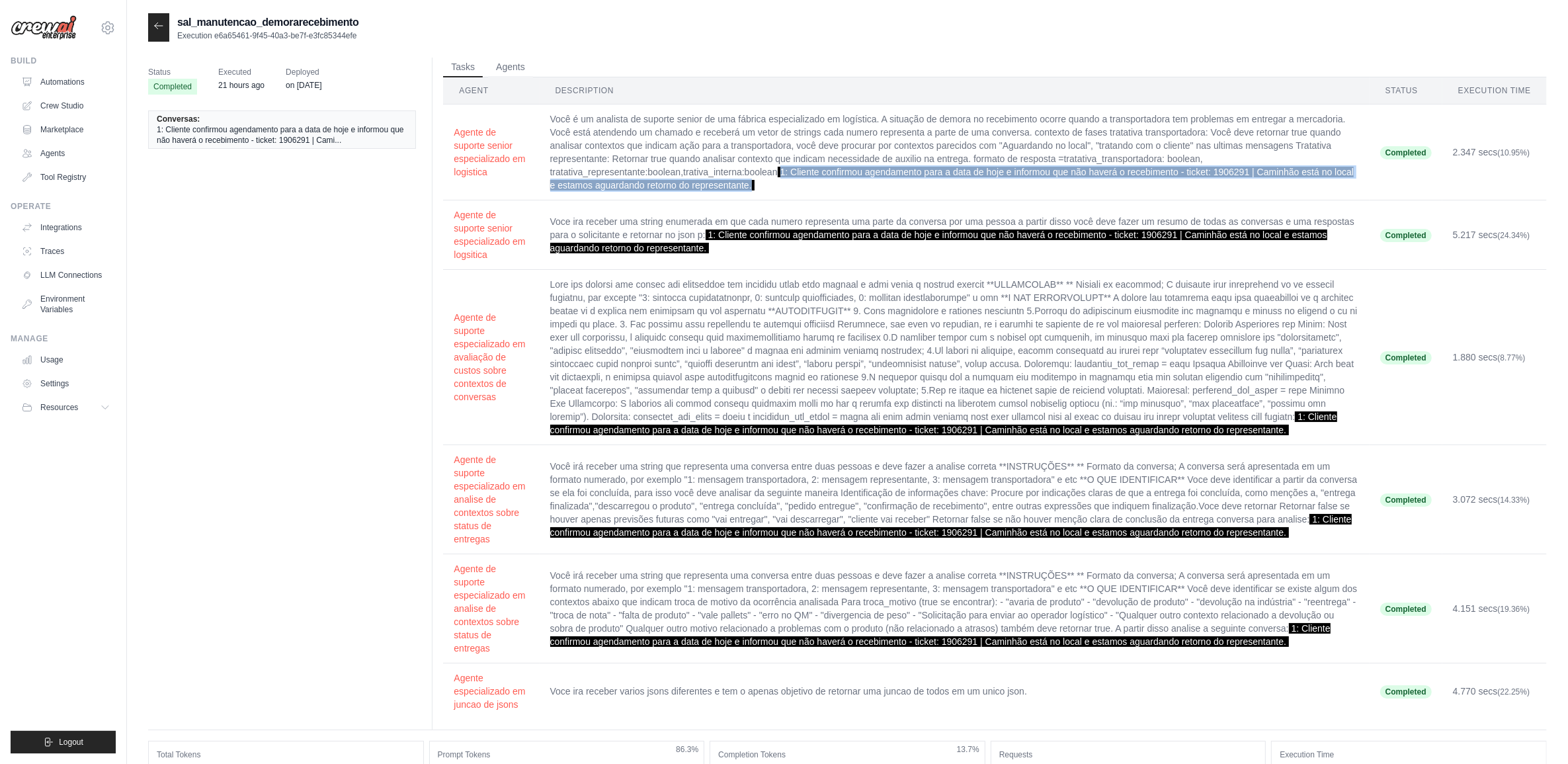
drag, startPoint x: 781, startPoint y: 171, endPoint x: 815, endPoint y: 195, distance: 41.6
click at [815, 195] on td "Você é um analista de suporte senior de uma fábrica especializado em logística.…" at bounding box center [954, 152] width 830 height 96
copy span "1: Cliente confirmou agendamento para a data de hoje e informou que não haverá …"
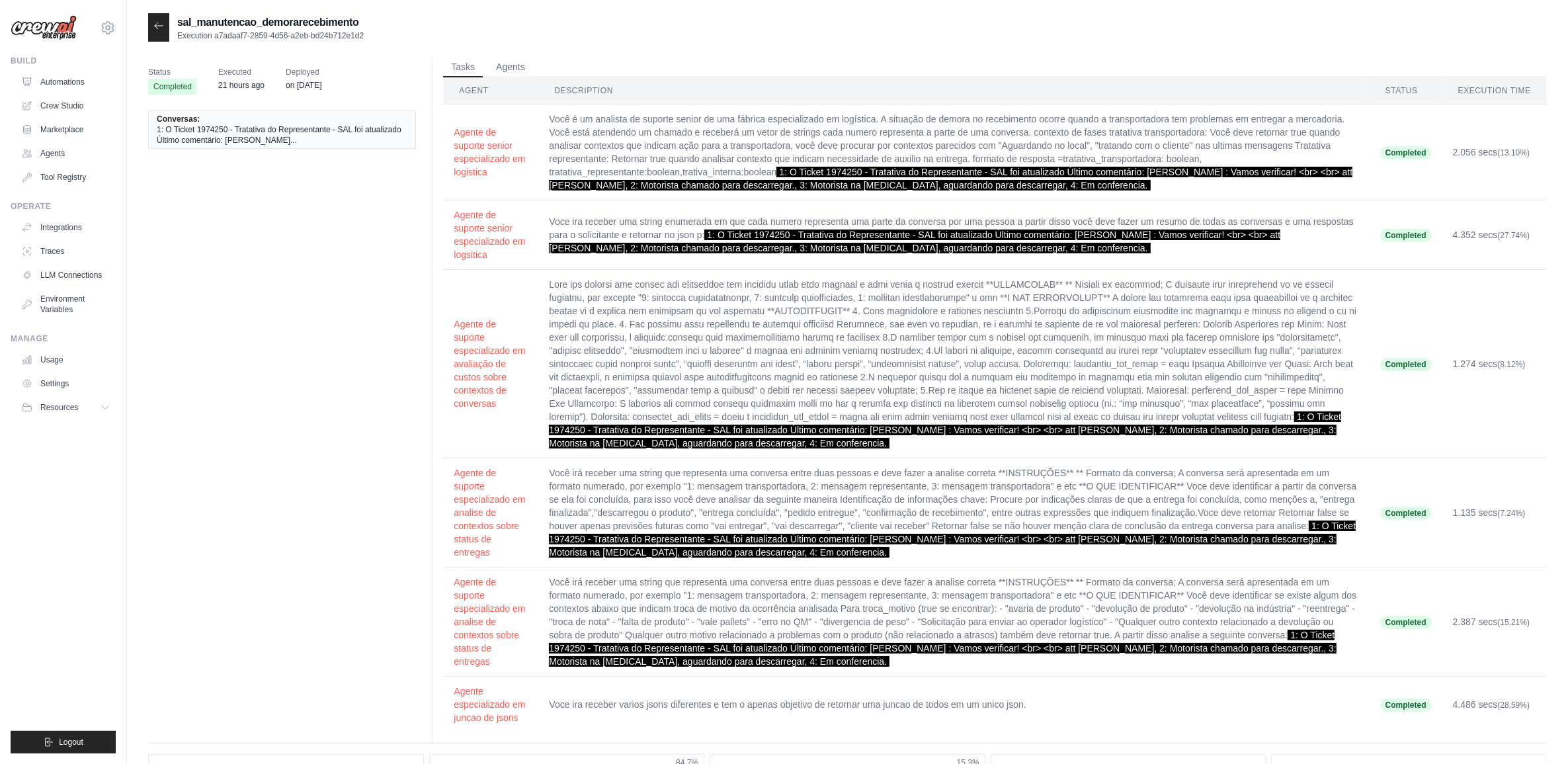
drag, startPoint x: 782, startPoint y: 173, endPoint x: 1135, endPoint y: 185, distance: 353.2
click at [1135, 185] on span "1: O Ticket 1974250 - Tratativa do Representante - SAL foi atualizado Último co…" at bounding box center [951, 178] width 804 height 24
copy span "1: O Ticket 1974250 - Tratativa do Representante - SAL foi atualizado Último co…"
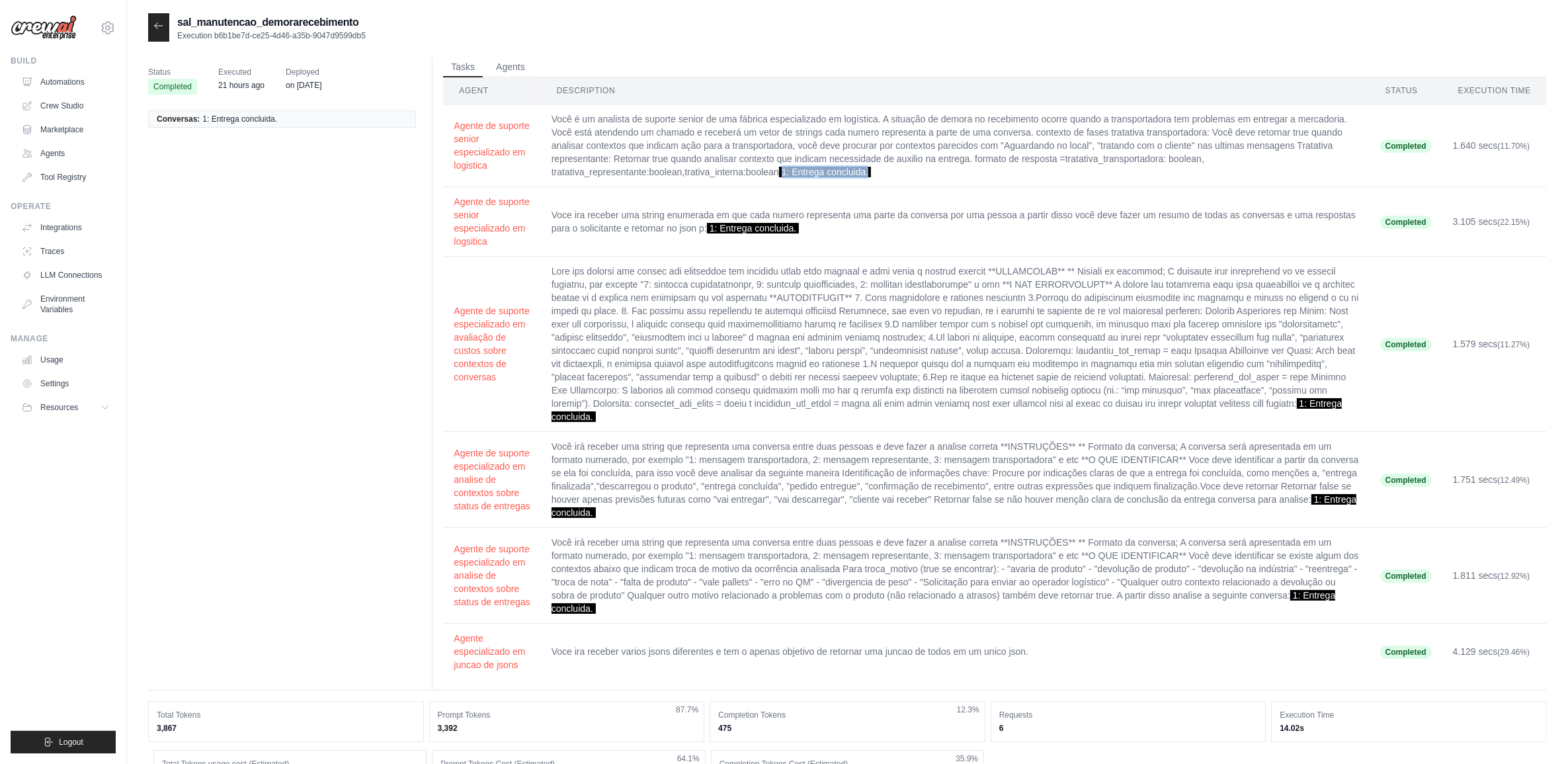
drag, startPoint x: 784, startPoint y: 171, endPoint x: 903, endPoint y: 176, distance: 119.1
click at [903, 176] on td "Você é um analista de suporte senior de uma fábrica especializado em logística.…" at bounding box center [955, 145] width 829 height 83
copy span "1: Entrega concluida."
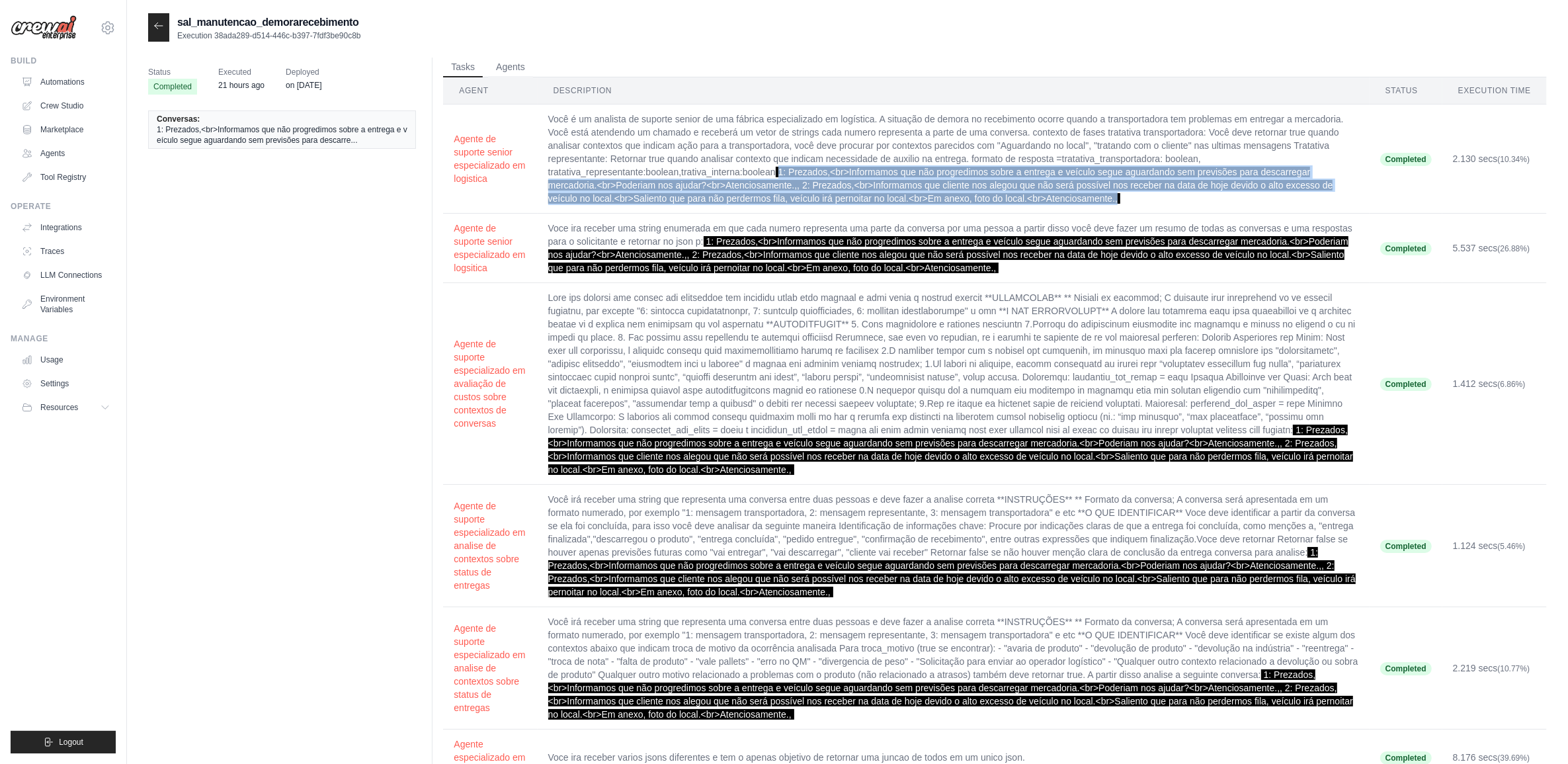
drag, startPoint x: 782, startPoint y: 168, endPoint x: 1133, endPoint y: 193, distance: 351.9
click at [1133, 193] on td "Você é um analista de suporte senior de uma fábrica especializado em logística.…" at bounding box center [953, 158] width 832 height 109
copy span "1: Prezados,<br>Informamos que não progredimos sobre a entrega e veículo segue …"
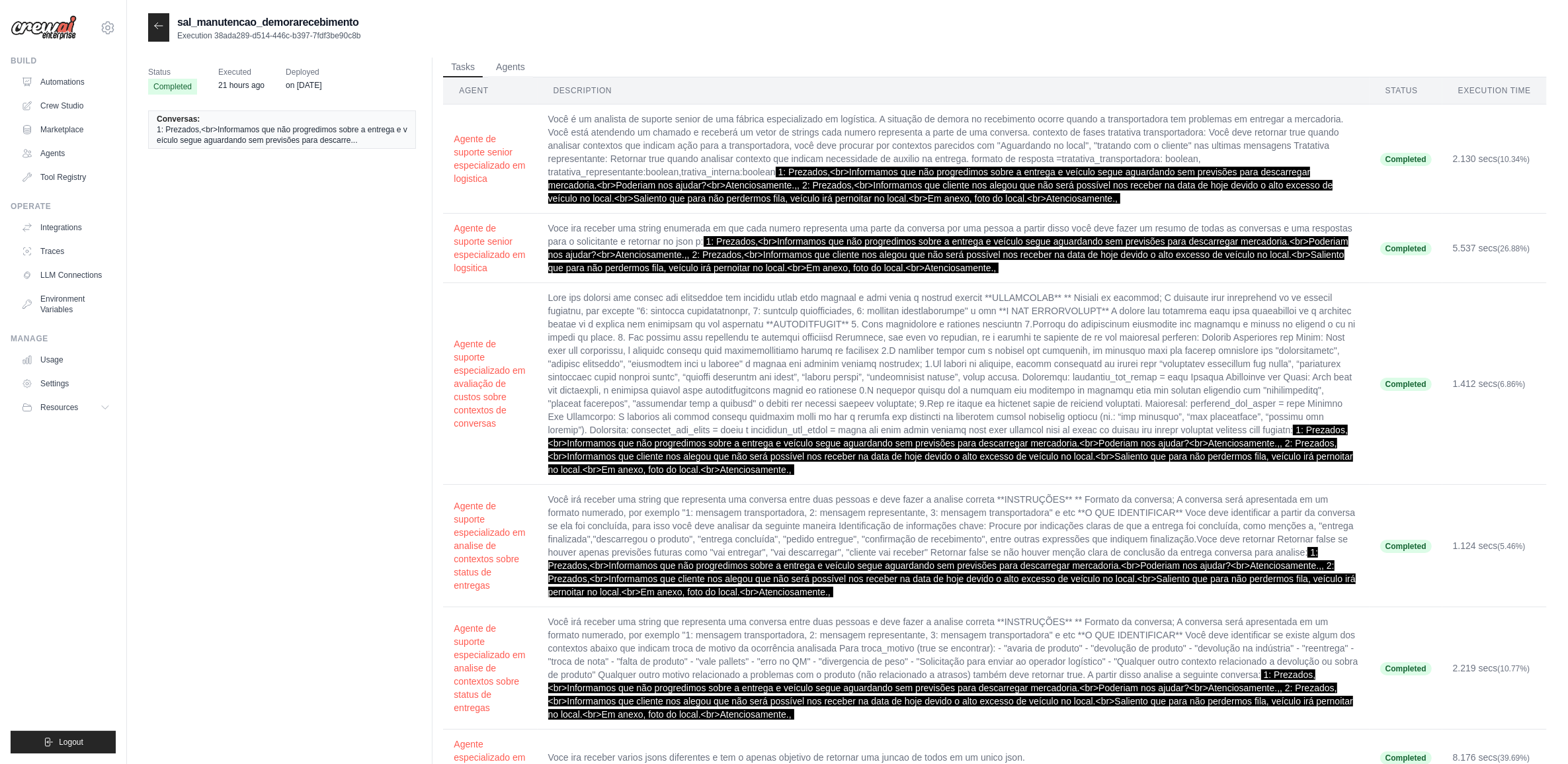
click at [1241, 224] on td "Voce ira receber uma string enumerada em que cada numero representa uma parte d…" at bounding box center [953, 249] width 832 height 69
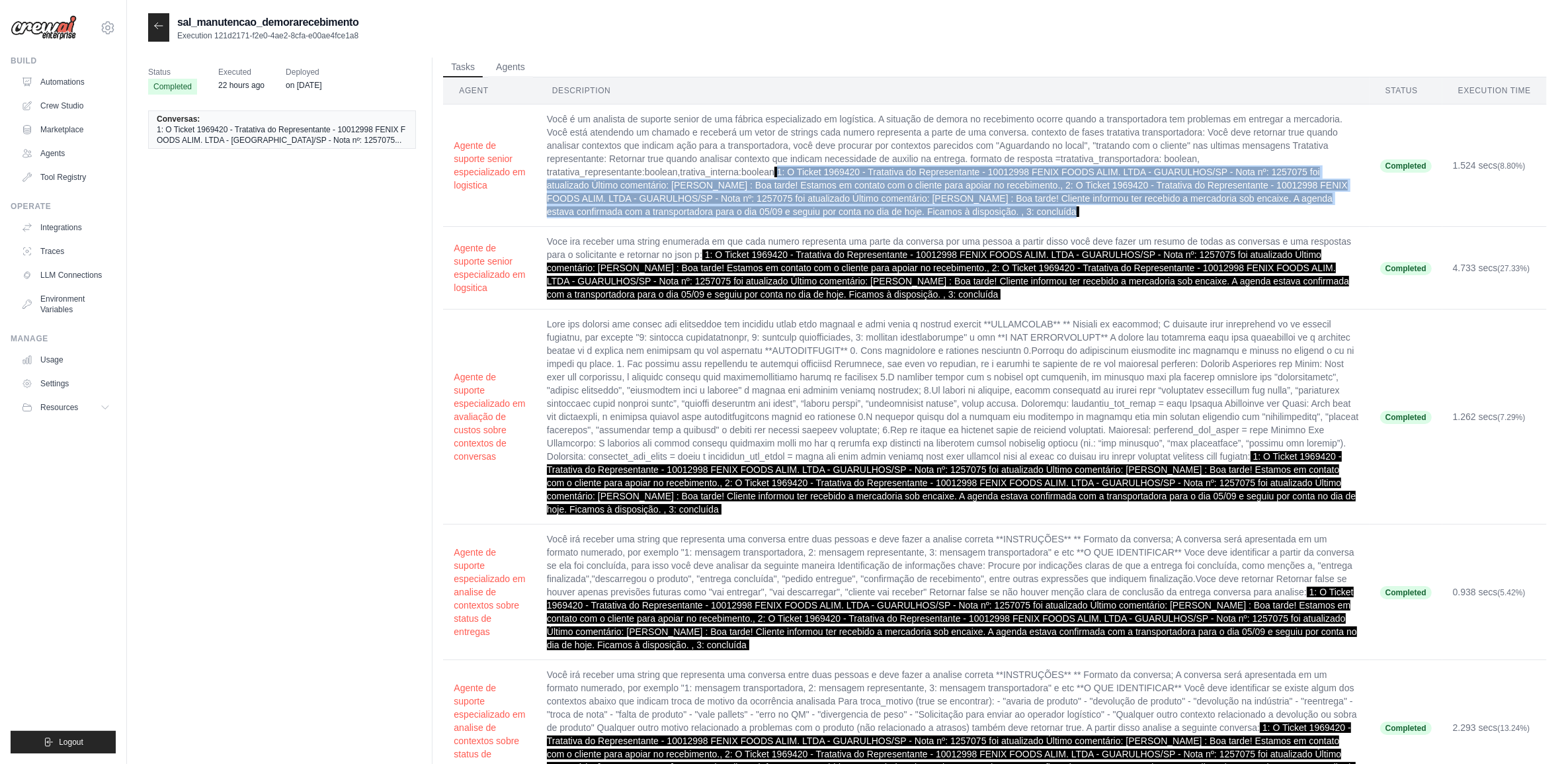
drag, startPoint x: 779, startPoint y: 170, endPoint x: 1000, endPoint y: 210, distance: 224.6
click at [1000, 210] on td "Você é um analista de suporte senior de uma fábrica especializado em logística.…" at bounding box center [953, 165] width 834 height 122
copy span "1: O Ticket 1969420 - Tratativa do Representante - 10012998 FENIX FOODS ALIM. L…"
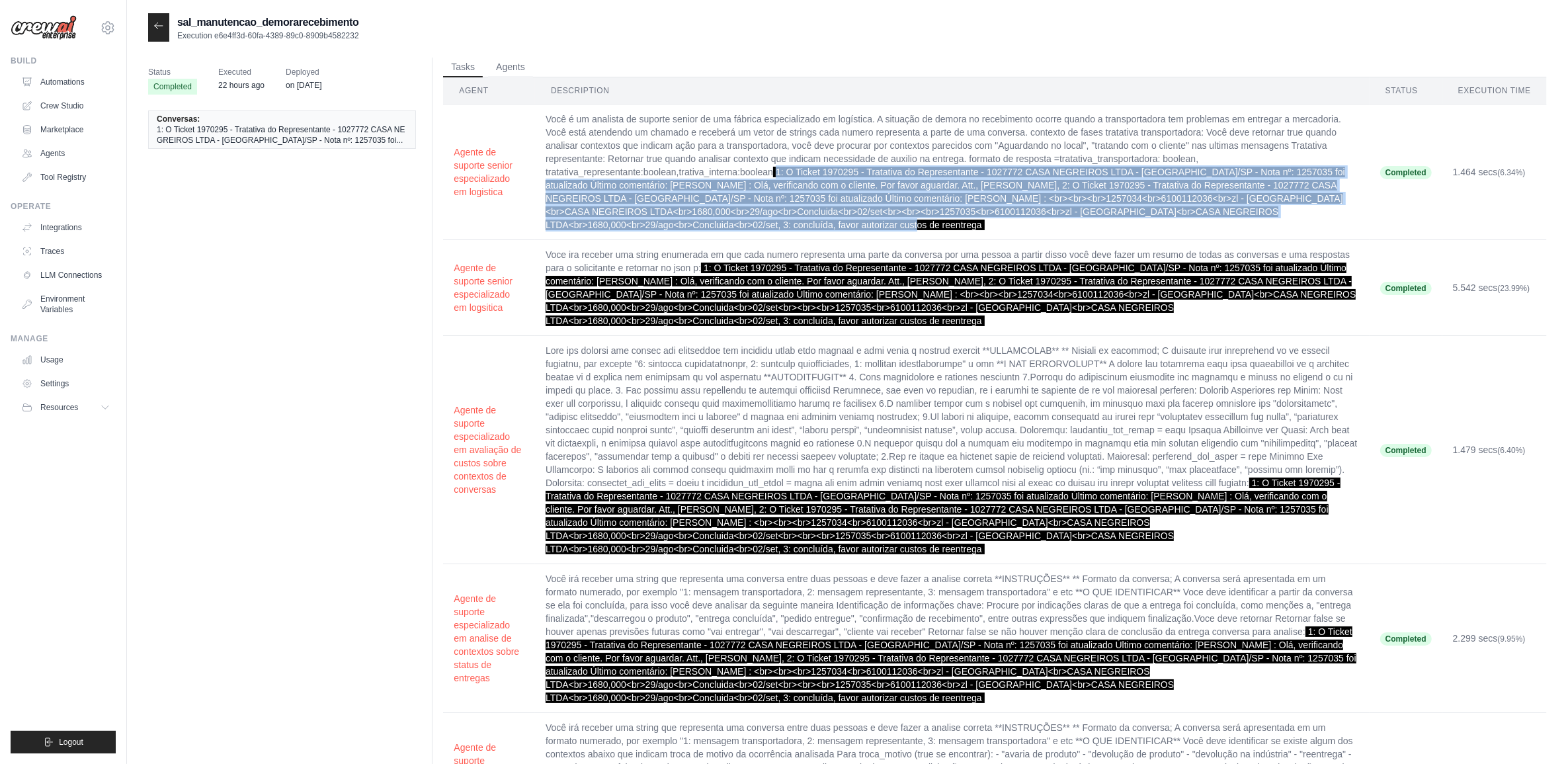
drag, startPoint x: 776, startPoint y: 169, endPoint x: 779, endPoint y: 219, distance: 50.1
click at [779, 219] on td "Você é um analista de suporte senior de uma fábrica especializado em logística.…" at bounding box center [952, 171] width 835 height 136
copy span "1: O Ticket 1970295 - Tratativa do Representante - 1027772 CASA NEGREIROS LTDA …"
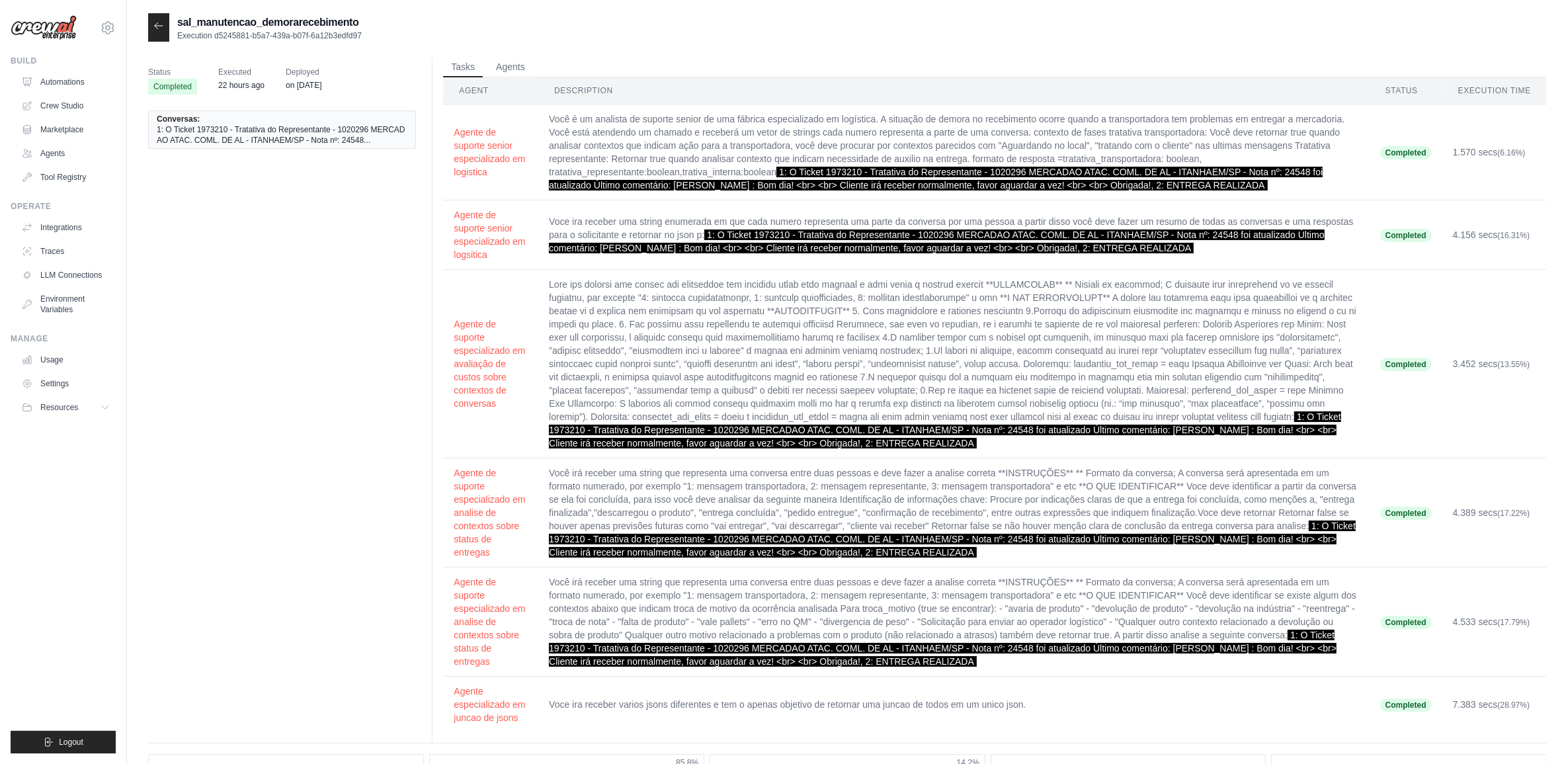
drag, startPoint x: 782, startPoint y: 175, endPoint x: 1250, endPoint y: 184, distance: 468.1
click at [1250, 184] on span "1: O Ticket 1973210 - Tratativa do Representante - 1020296 MERCADAO ATAC. COML.…" at bounding box center [936, 178] width 774 height 24
copy span "1: O Ticket 1973210 - Tratativa do Representante - 1020296 MERCADAO ATAC. COML.…"
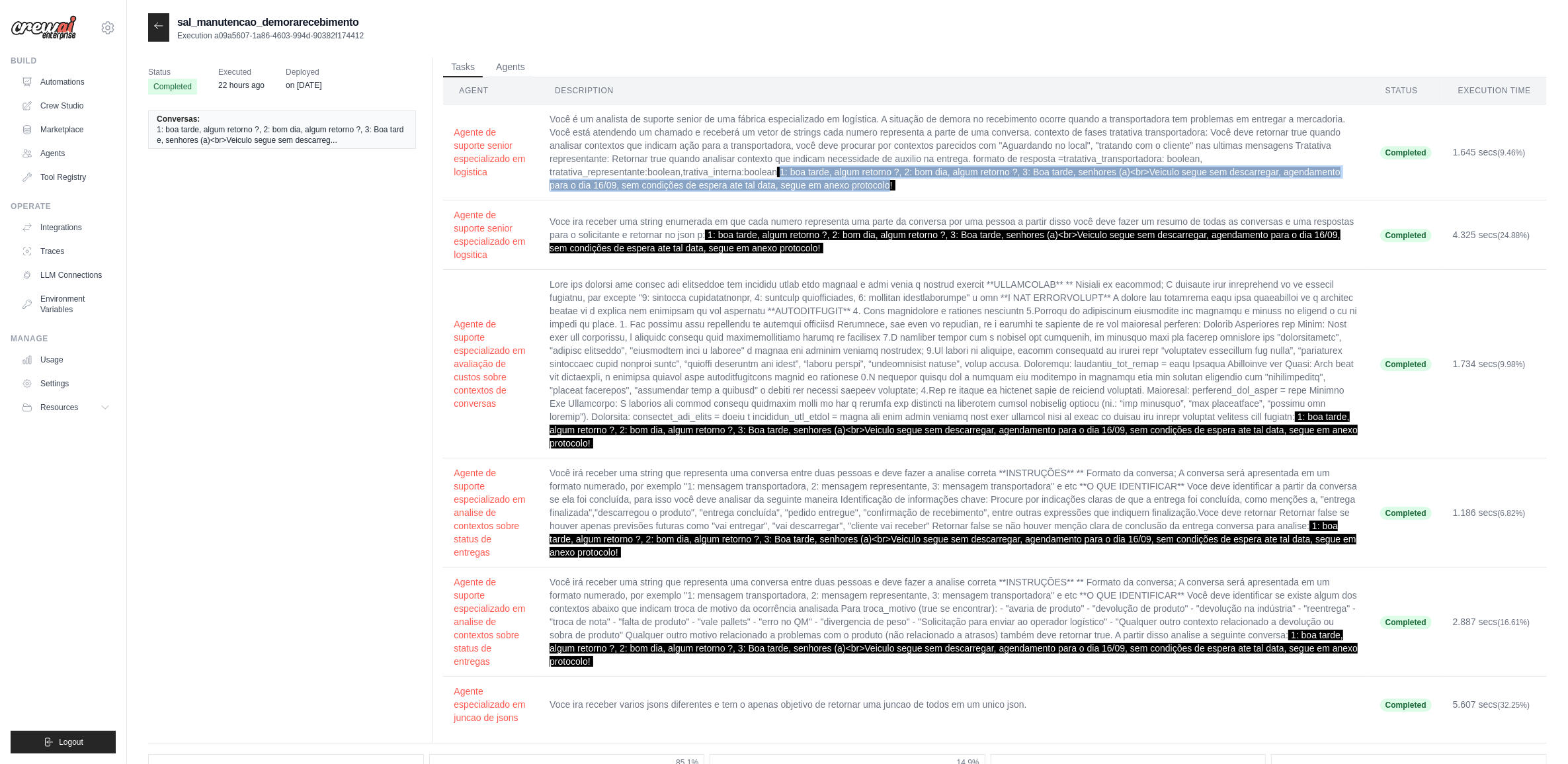
drag, startPoint x: 784, startPoint y: 170, endPoint x: 890, endPoint y: 185, distance: 107.1
click at [890, 185] on span "1: boa tarde, algum retorno ?, 2: bom dia, algum retorno ?, 3: Boa tarde, senho…" at bounding box center [944, 178] width 791 height 24
copy span "1: boa tarde, algum retorno ?, 2: bom dia, algum retorno ?, 3: Boa tarde, senho…"
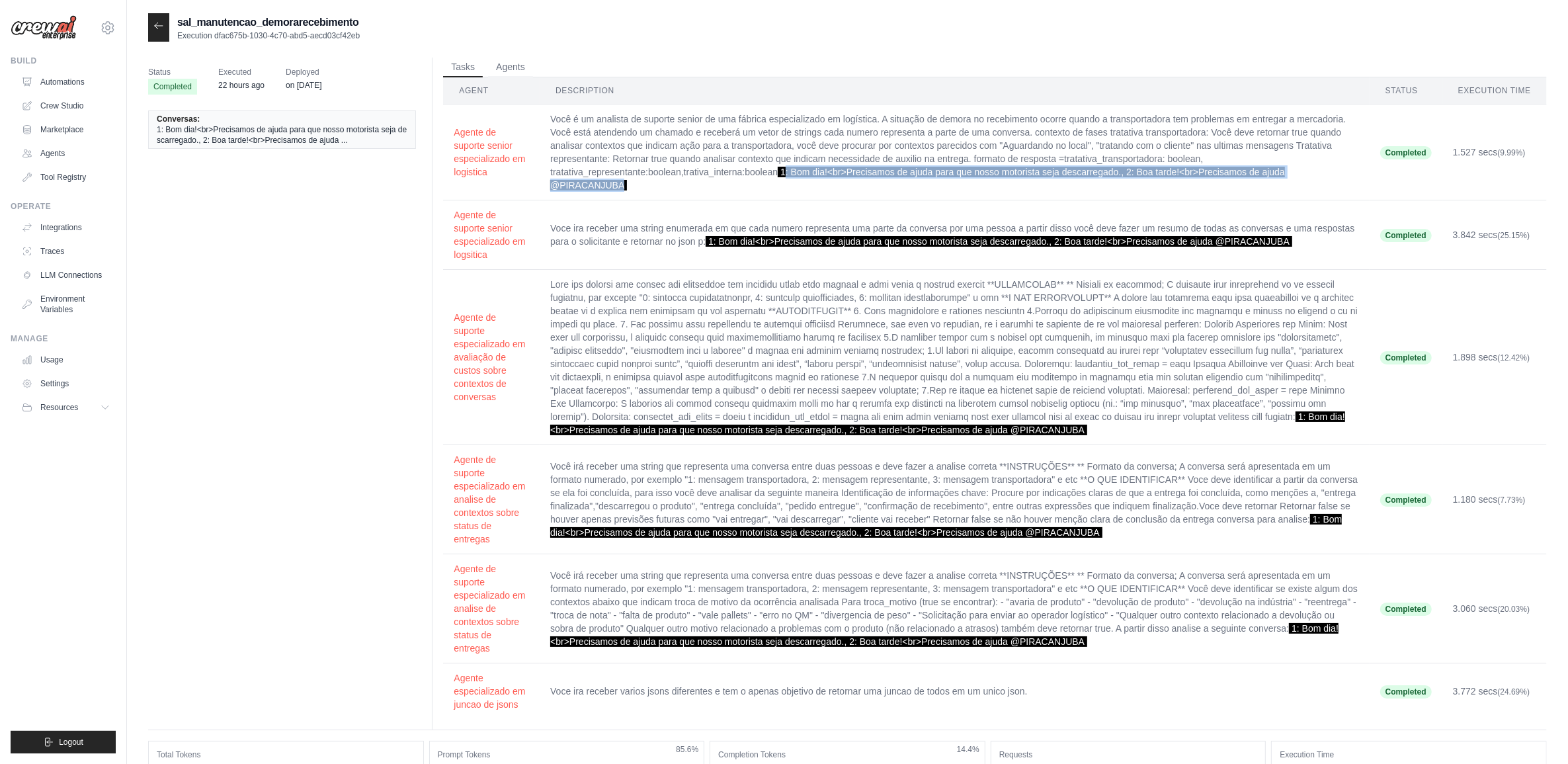
drag, startPoint x: 785, startPoint y: 171, endPoint x: 807, endPoint y: 180, distance: 23.8
click at [807, 180] on td "Você é um analista de suporte senior de uma fábrica especializado em logística.…" at bounding box center [954, 152] width 830 height 96
copy span ": Bom dia!<br>Precisamos de ajuda para que nosso motorista seja descarregado., …"
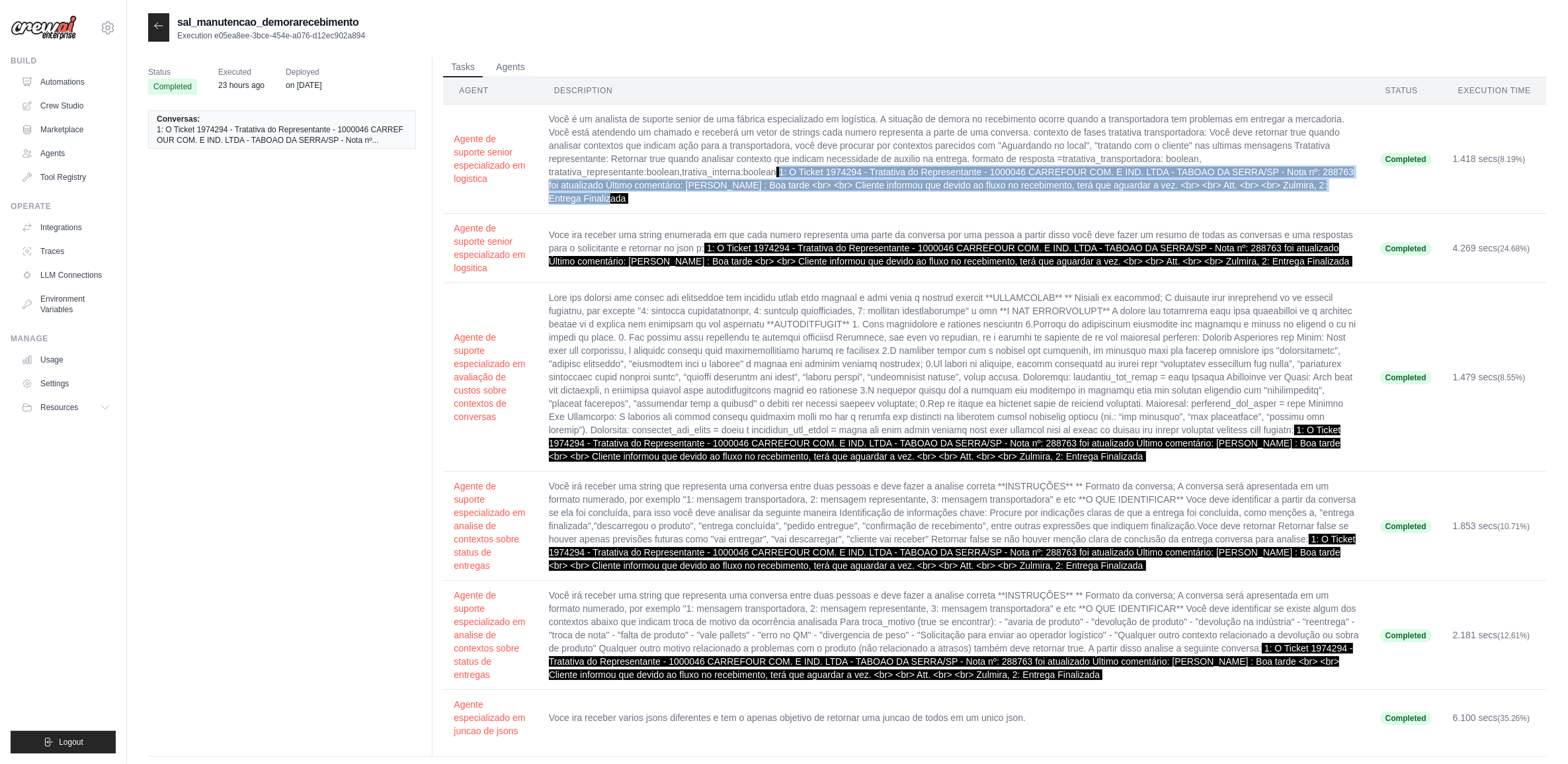
drag, startPoint x: 783, startPoint y: 170, endPoint x: 862, endPoint y: 194, distance: 82.6
click at [862, 194] on td "Você é um analista de suporte senior de uma fábrica especializado em logística.…" at bounding box center [954, 158] width 832 height 109
copy span "1: O Ticket 1974294 - Tratativa do Representante - 1000046 CARREFOUR COM. E IND…"
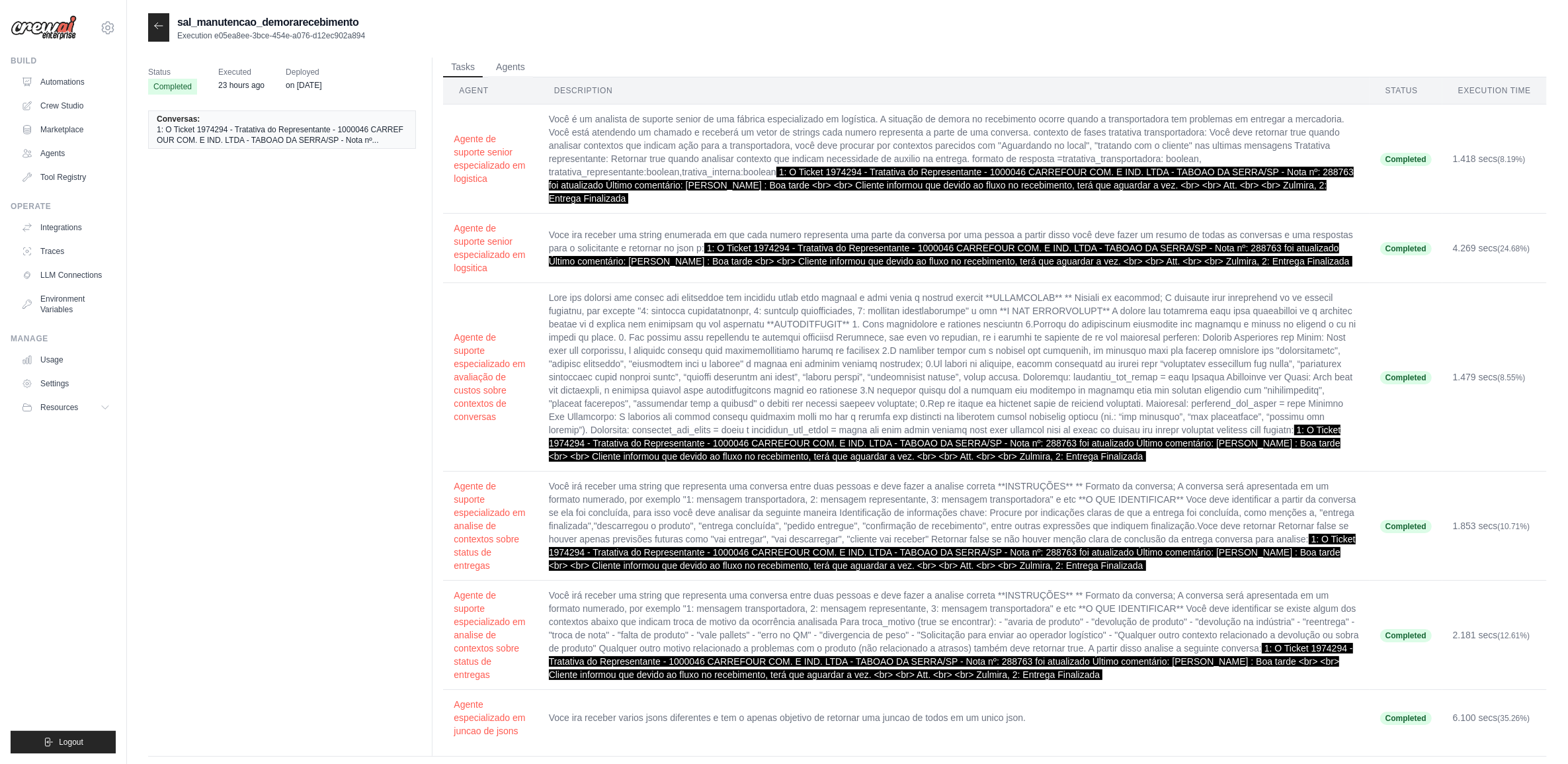
drag, startPoint x: 862, startPoint y: 194, endPoint x: 991, endPoint y: 214, distance: 130.5
click at [991, 214] on td "Voce ira receber uma string enumerada em que cada numero representa uma parte d…" at bounding box center [954, 249] width 832 height 69
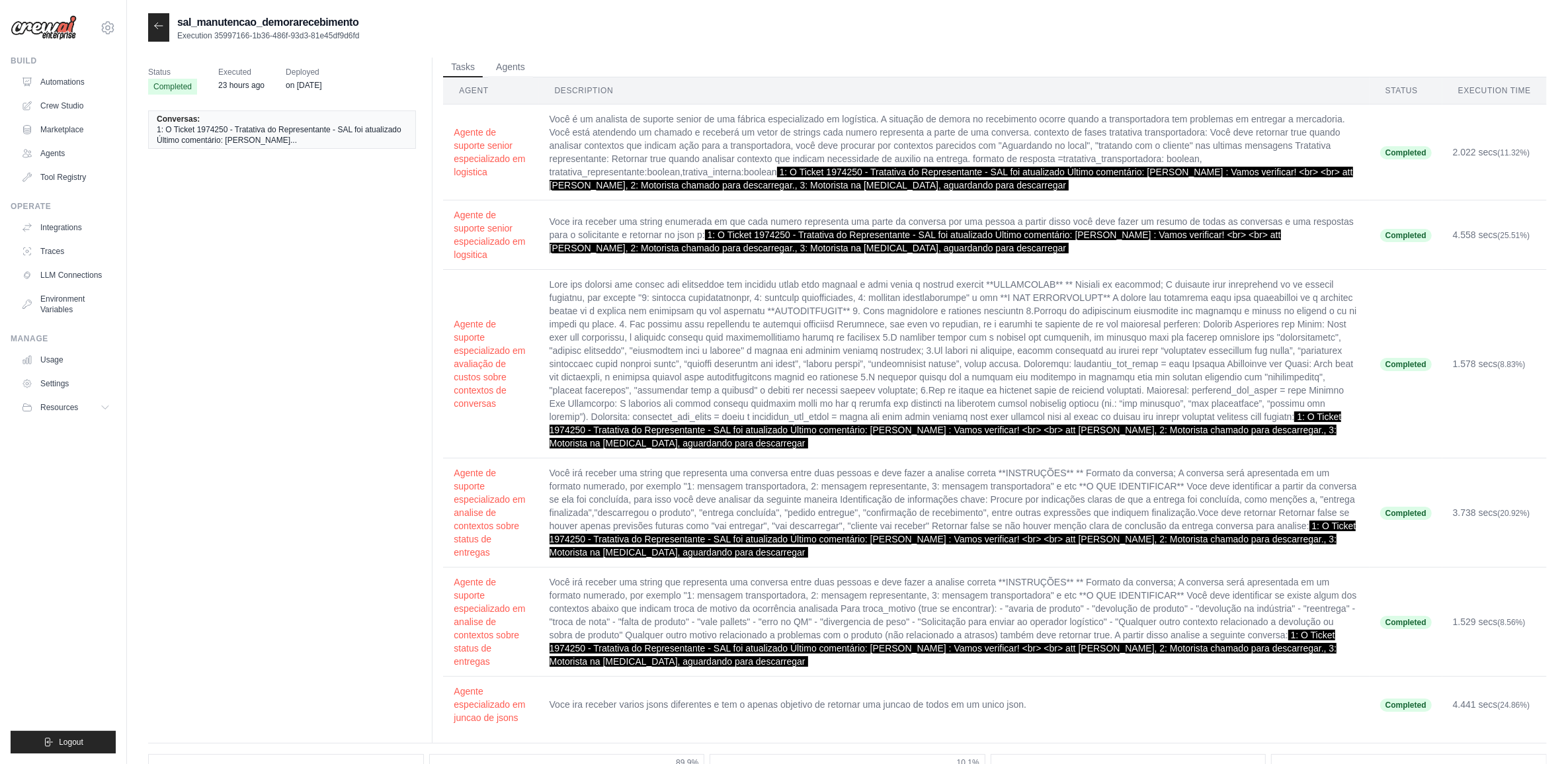
drag, startPoint x: 784, startPoint y: 175, endPoint x: 1085, endPoint y: 187, distance: 301.2
click at [1085, 187] on td "Você é um analista de suporte senior de uma fábrica especializado em logística.…" at bounding box center [954, 152] width 831 height 96
copy span "1: O Ticket 1974250 - Tratativa do Representante - SAL foi atualizado Último co…"
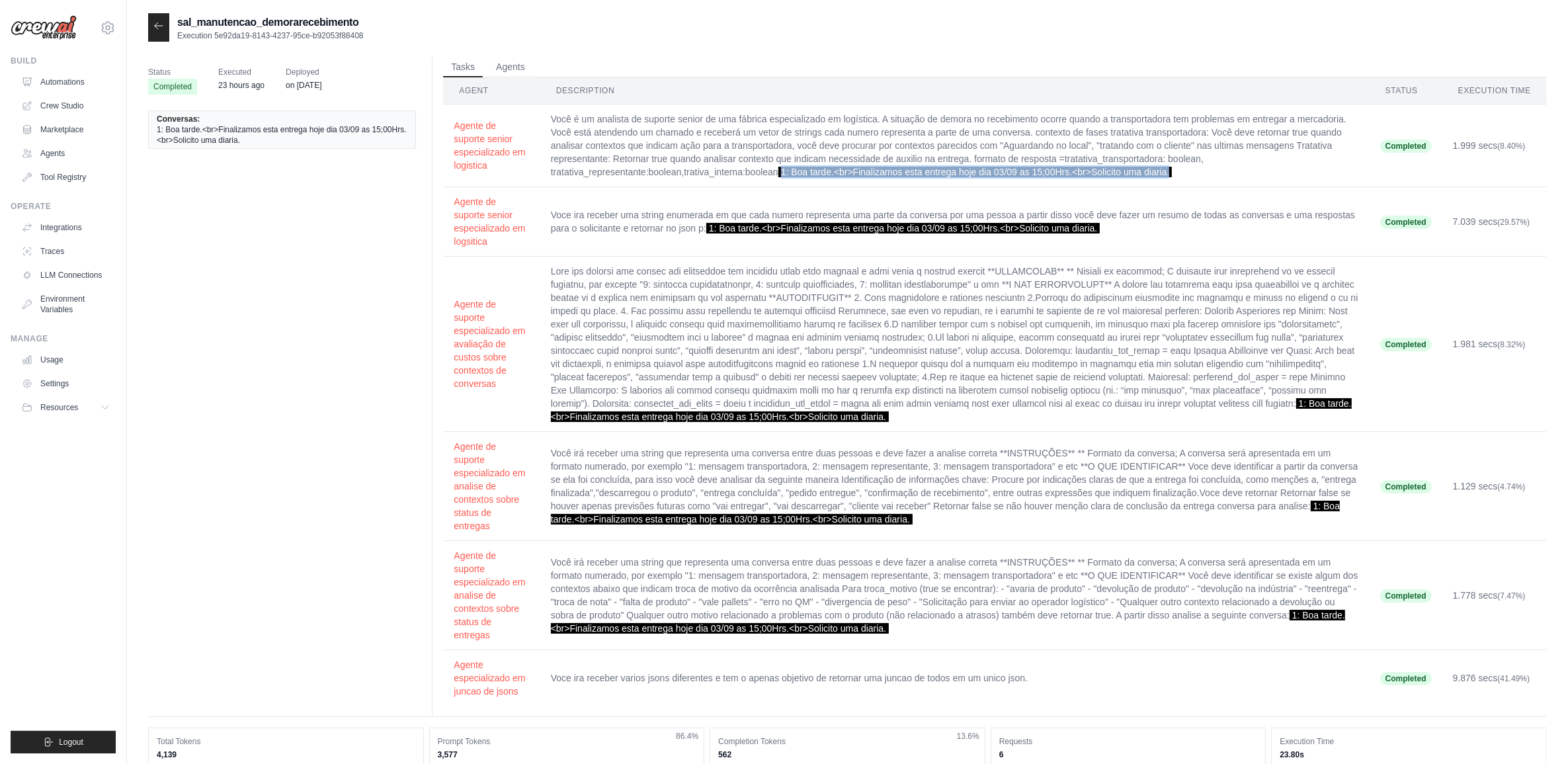
drag, startPoint x: 784, startPoint y: 170, endPoint x: 1188, endPoint y: 178, distance: 404.1
click at [1188, 178] on td "Você é um analista de suporte senior de uma fábrica especializado em logística.…" at bounding box center [955, 145] width 830 height 83
copy span "1: Boa tarde.<br>Finalizamos esta entrega hoje dia 03/09 as 15;00Hrs.<br>Solici…"
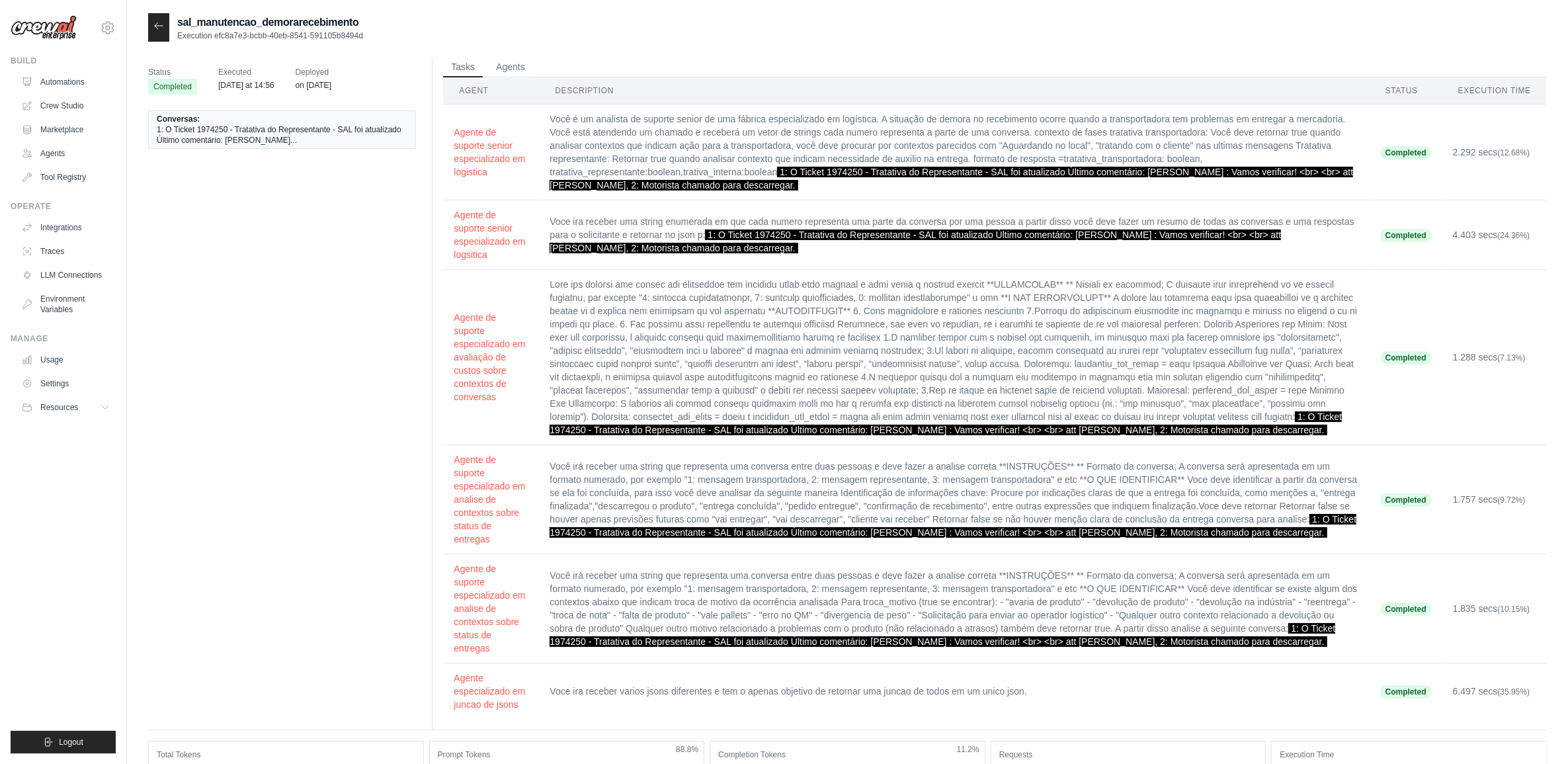
drag, startPoint x: 779, startPoint y: 175, endPoint x: 852, endPoint y: 182, distance: 73.3
click at [852, 182] on td "Você é um analista de suporte senior de uma fábrica especializado em logística.…" at bounding box center [953, 152] width 830 height 96
copy span "1: O Ticket 1974250 - Tratativa do Representante - SAL foi atualizado Último co…"
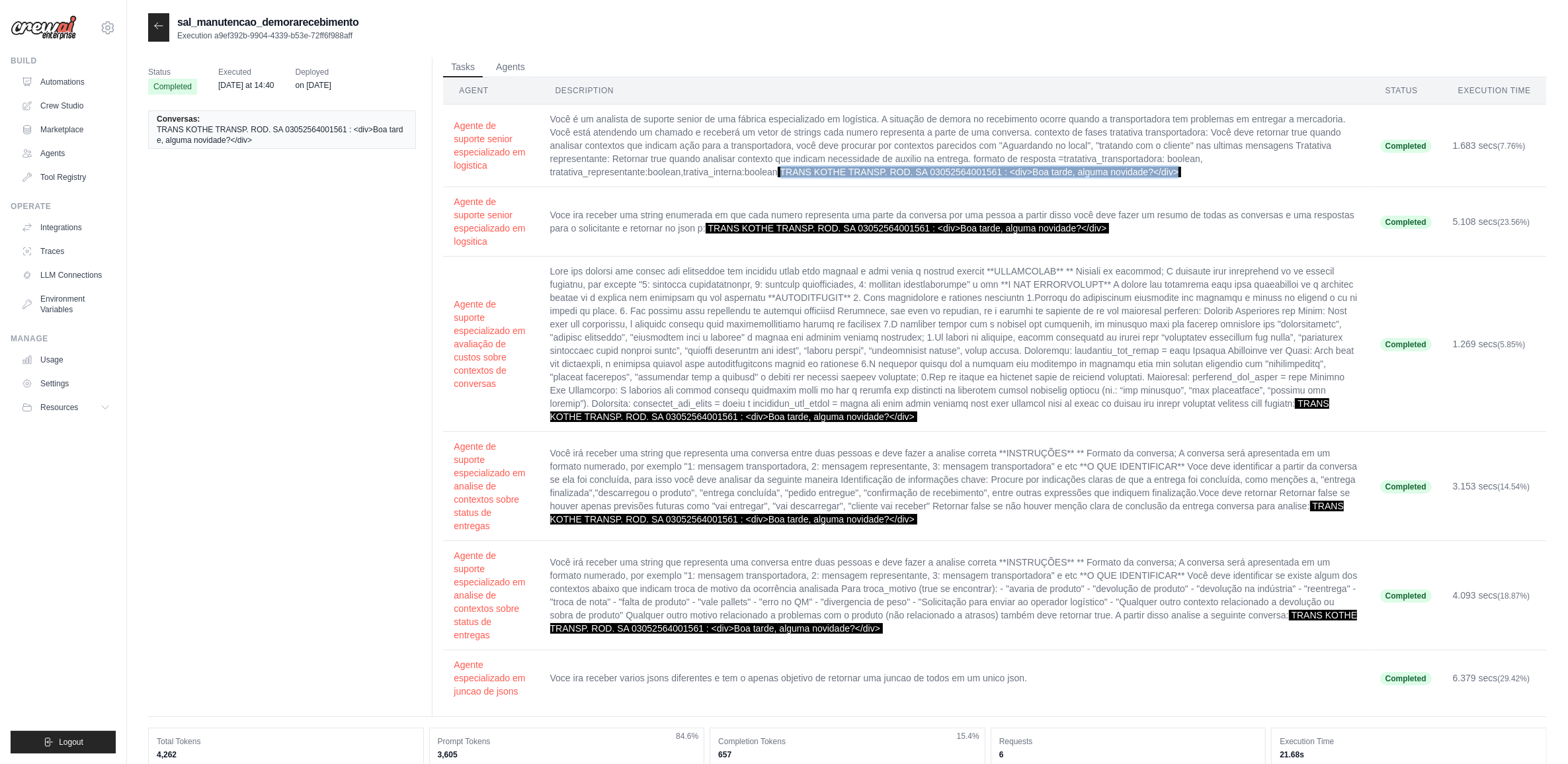
drag, startPoint x: 784, startPoint y: 169, endPoint x: 1192, endPoint y: 176, distance: 408.1
click at [1192, 176] on td "Você é um analista de suporte senior de uma fábrica especializado em logística.…" at bounding box center [954, 145] width 830 height 83
copy span "TRANS KOTHE TRANSP. ROD. SA 03052564001561 : <div>Boa tarde, alguma novidade?</…"
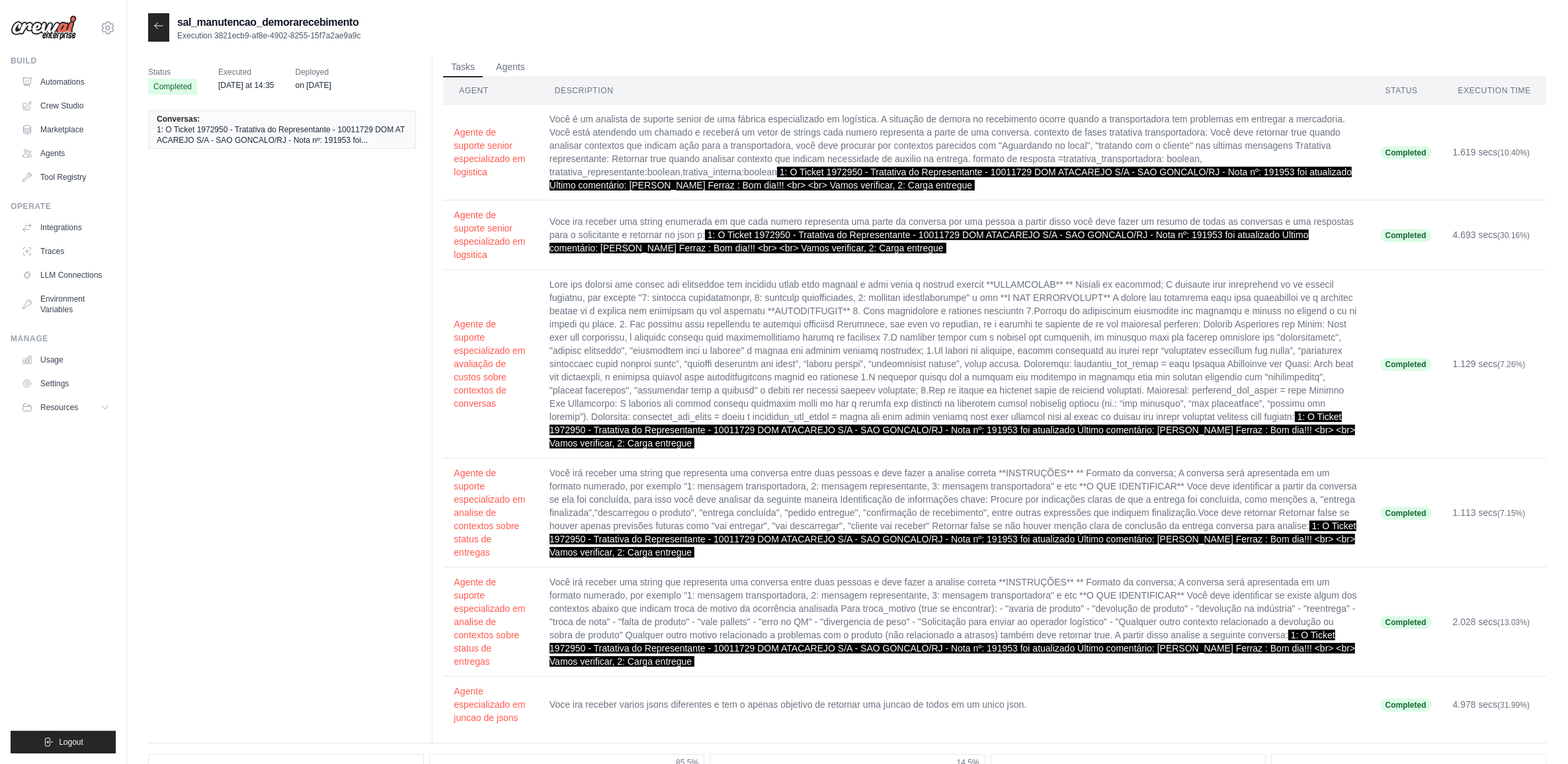
drag, startPoint x: 782, startPoint y: 173, endPoint x: 979, endPoint y: 184, distance: 197.3
click at [979, 184] on td "Você é um analista de suporte senior de uma fábrica especializado em logística.…" at bounding box center [954, 152] width 831 height 96
copy span "1: O Ticket 1972950 - Tratativa do Representante - 10011729 DOM ATACAREJO S/A -…"
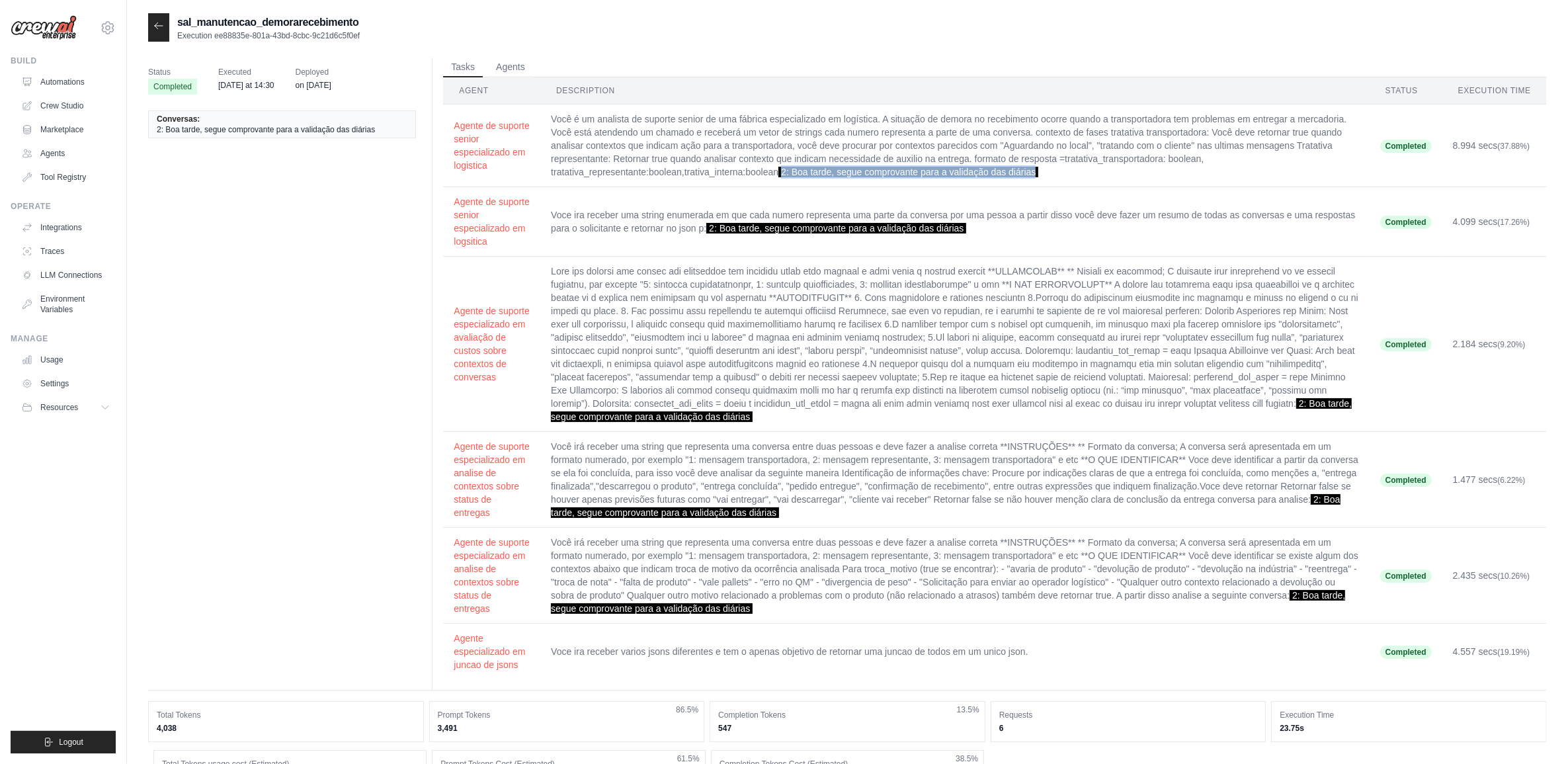
drag, startPoint x: 785, startPoint y: 170, endPoint x: 1053, endPoint y: 170, distance: 268.0
click at [1053, 170] on td "Você é um analista de suporte senior de uma fábrica especializado em logística.…" at bounding box center [955, 145] width 830 height 83
copy span "2: Boa tarde, segue comprovante para a validação das diárias"
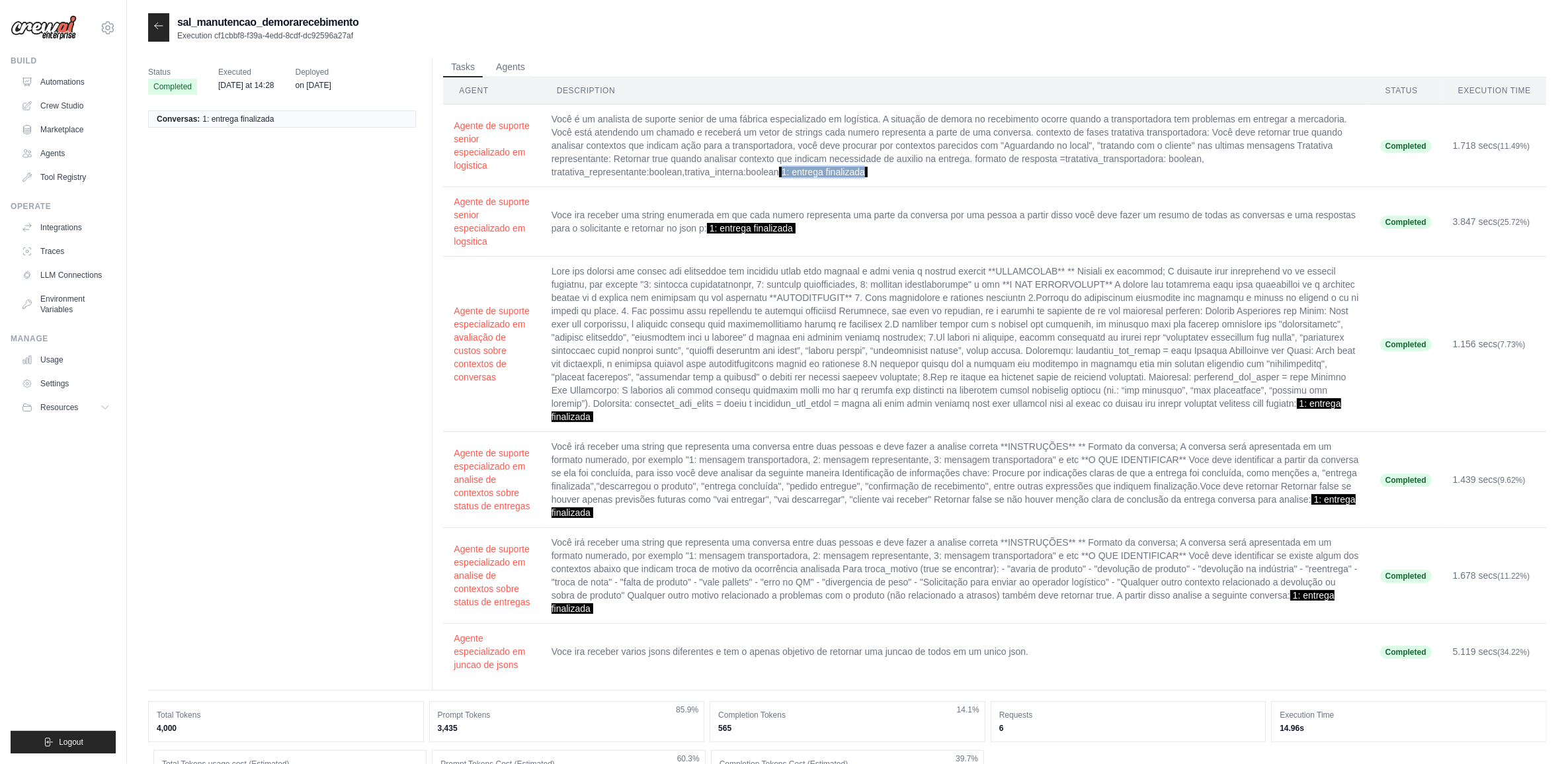
drag, startPoint x: 784, startPoint y: 170, endPoint x: 887, endPoint y: 171, distance: 103.0
click at [887, 171] on td "Você é um analista de suporte senior de uma fábrica especializado em logística.…" at bounding box center [955, 145] width 829 height 83
copy span "1: entrega finalizada"
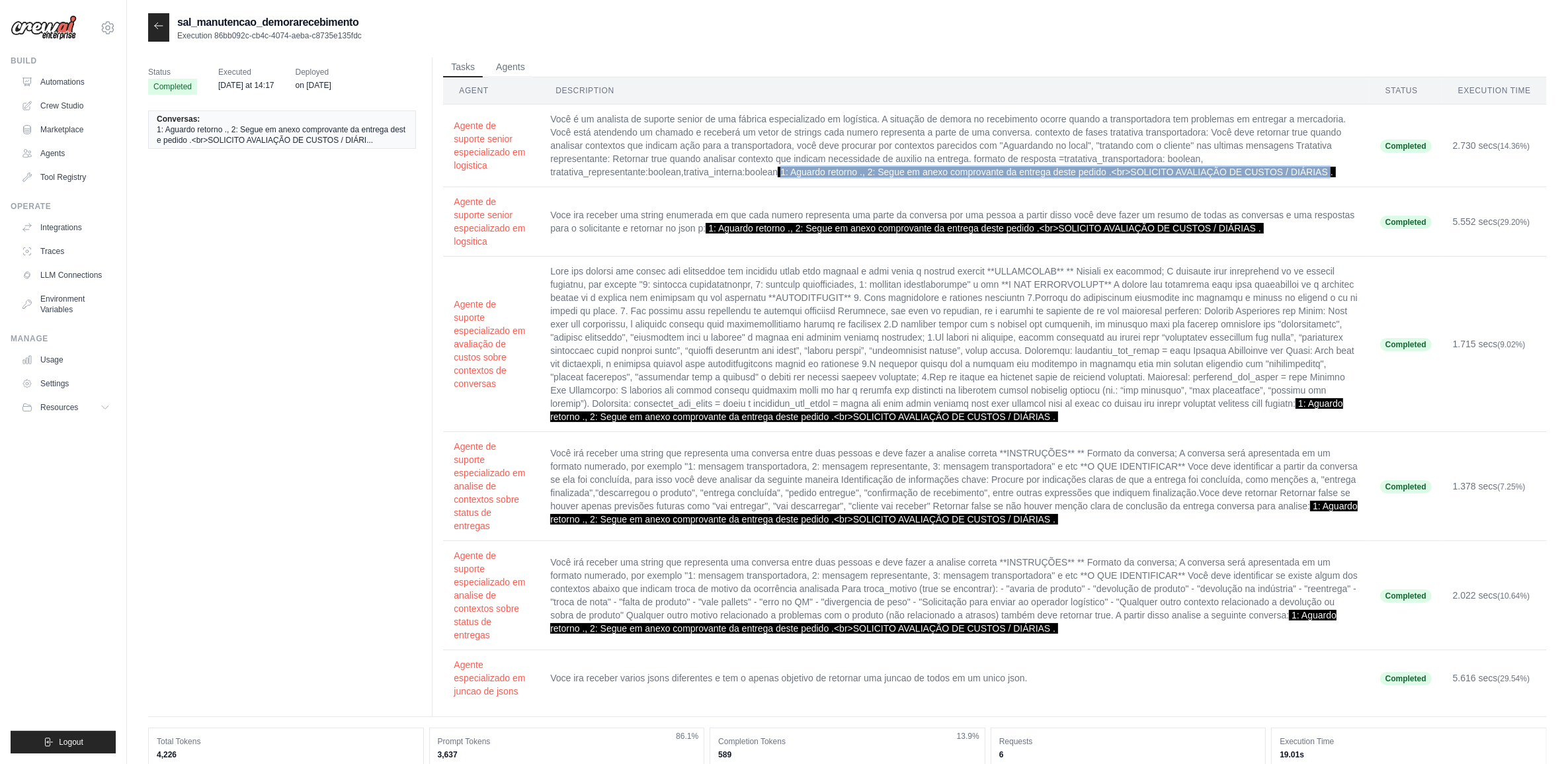
drag, startPoint x: 784, startPoint y: 168, endPoint x: 1333, endPoint y: 177, distance: 549.1
click at [1333, 177] on td "Você é um analista de suporte senior de uma fábrica especializado em logística.…" at bounding box center [954, 145] width 830 height 83
copy span "1: Aguardo retorno ., 2: Segue em anexo comprovante da entrega deste pedido .<b…"
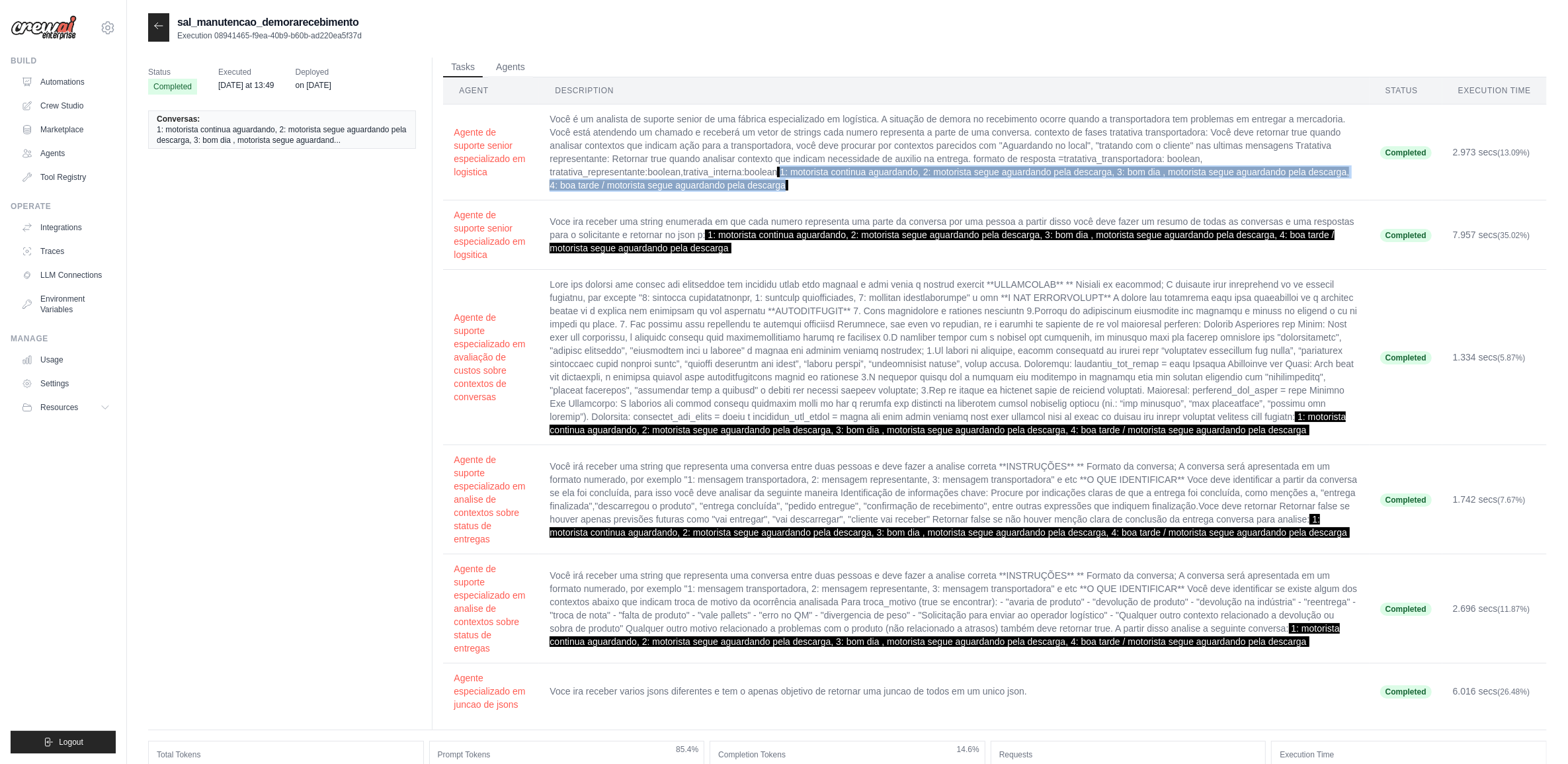
drag, startPoint x: 784, startPoint y: 173, endPoint x: 787, endPoint y: 192, distance: 19.2
click at [787, 192] on td "Você é um analista de suporte senior de uma fábrica especializado em logística.…" at bounding box center [953, 152] width 830 height 96
copy span "1: motorista continua aguardando, 2: motorista segue aguardando pela descarga, …"
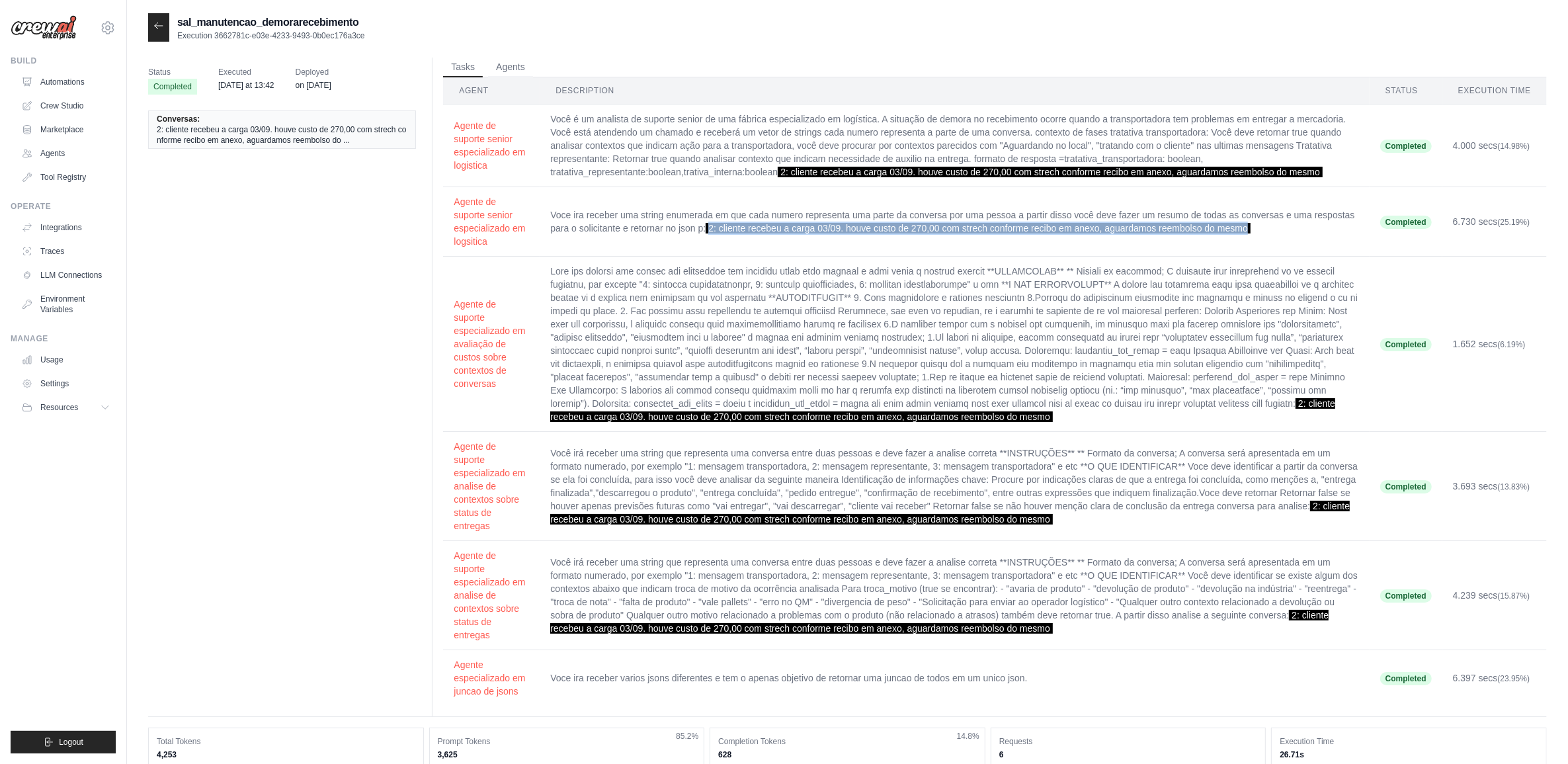
drag, startPoint x: 707, startPoint y: 226, endPoint x: 1279, endPoint y: 239, distance: 572.1
click at [1279, 239] on td "Voce ira receber uma string enumerada em que cada numero representa uma parte d…" at bounding box center [954, 222] width 830 height 69
copy span "2: cliente recebeu a carga 03/09. houve custo de 270,00 com strech conforme rec…"
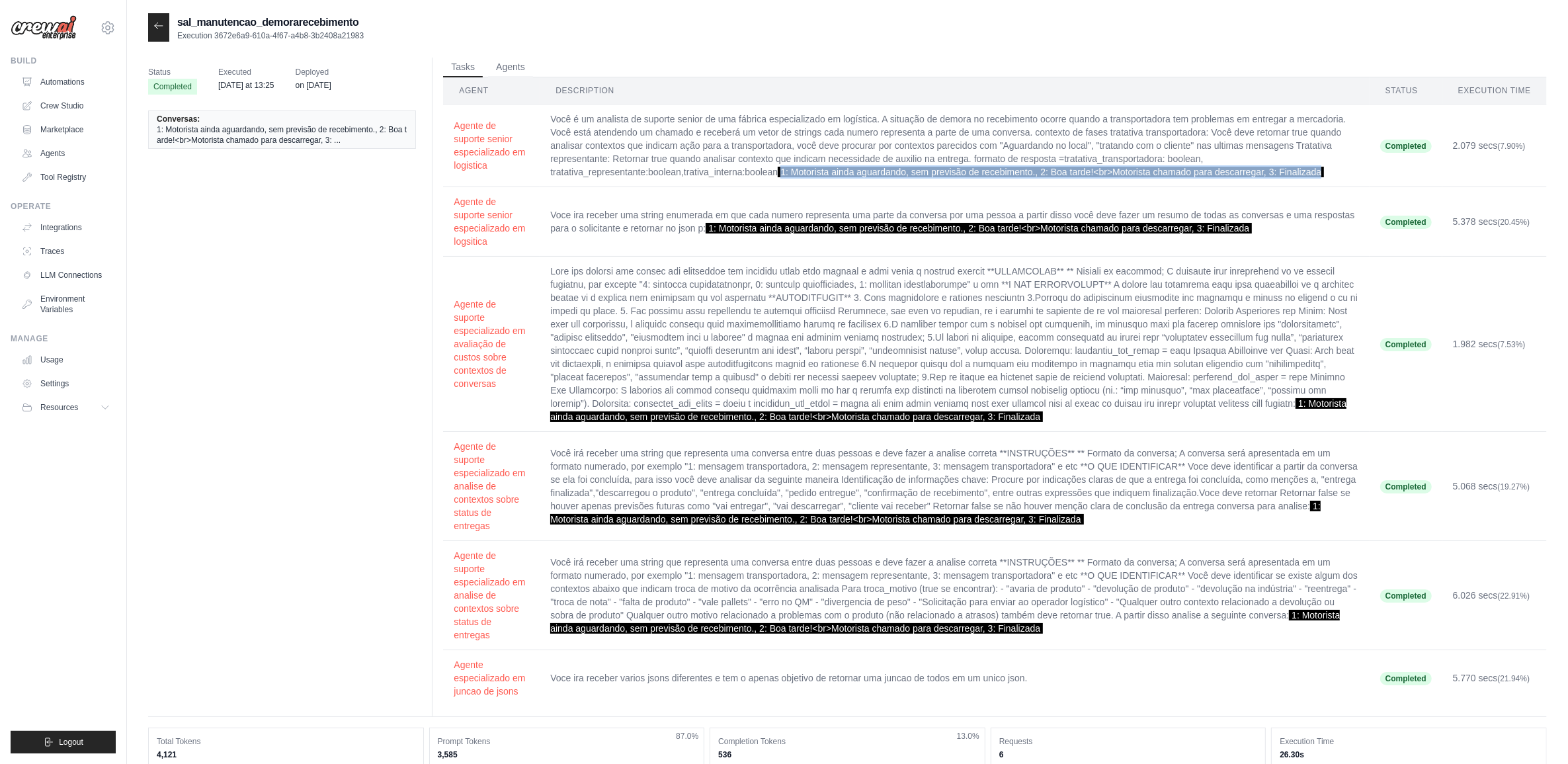
drag, startPoint x: 782, startPoint y: 172, endPoint x: 1334, endPoint y: 173, distance: 552.0
click at [1334, 173] on td "Você é um analista de suporte senior de uma fábrica especializado em logística.…" at bounding box center [954, 145] width 830 height 83
copy span "1: Motorista ainda aguardando, sem previsão de recebimento., 2: Boa tarde!<br>M…"
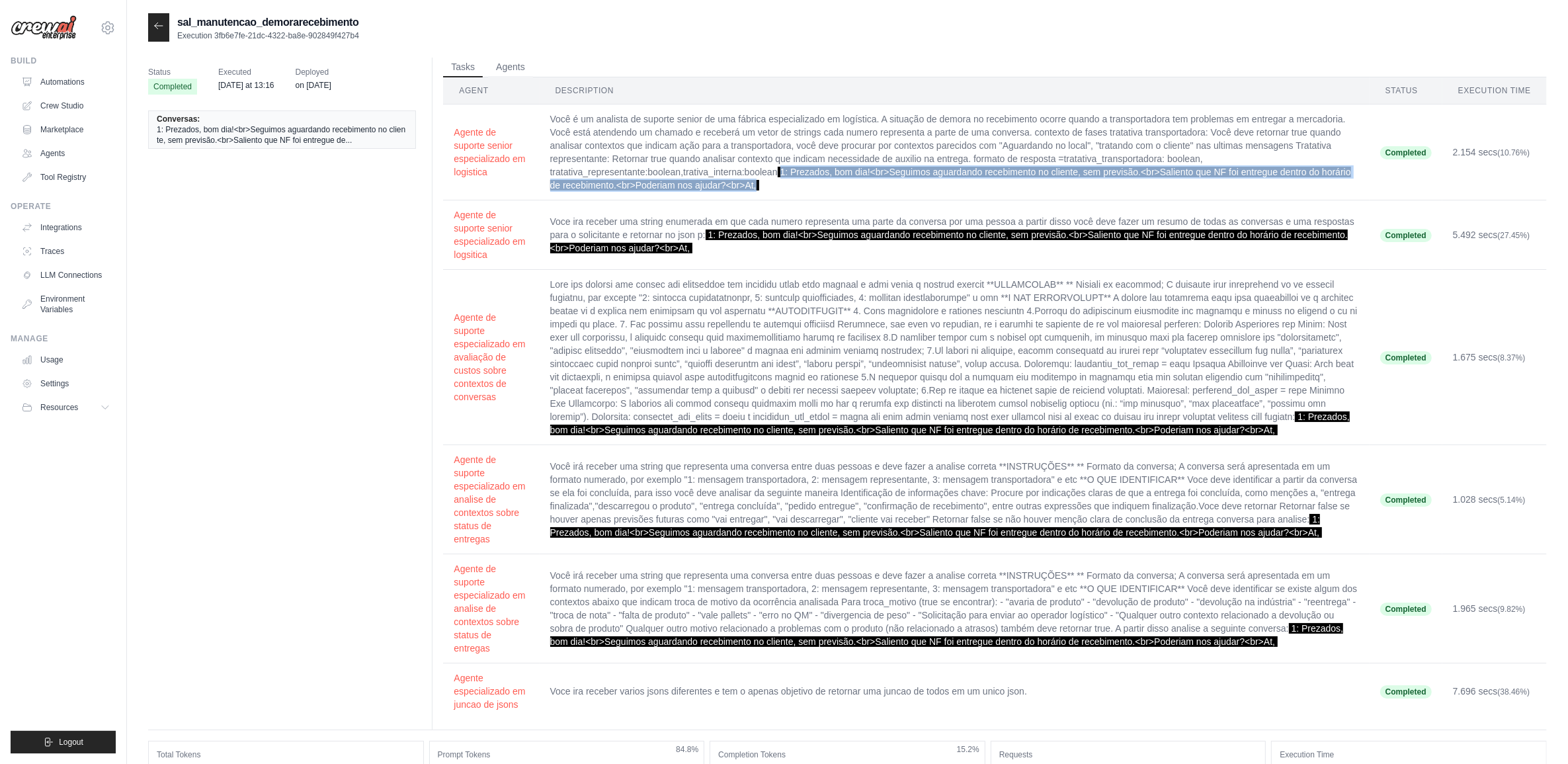
drag, startPoint x: 784, startPoint y: 171, endPoint x: 809, endPoint y: 191, distance: 32.0
click at [809, 191] on td "Você é um analista de suporte senior de uma fábrica especializado em logística.…" at bounding box center [954, 152] width 830 height 96
copy span "1: Prezados, bom dia!<br>Seguimos aguardando recebimento no cliente, sem previs…"
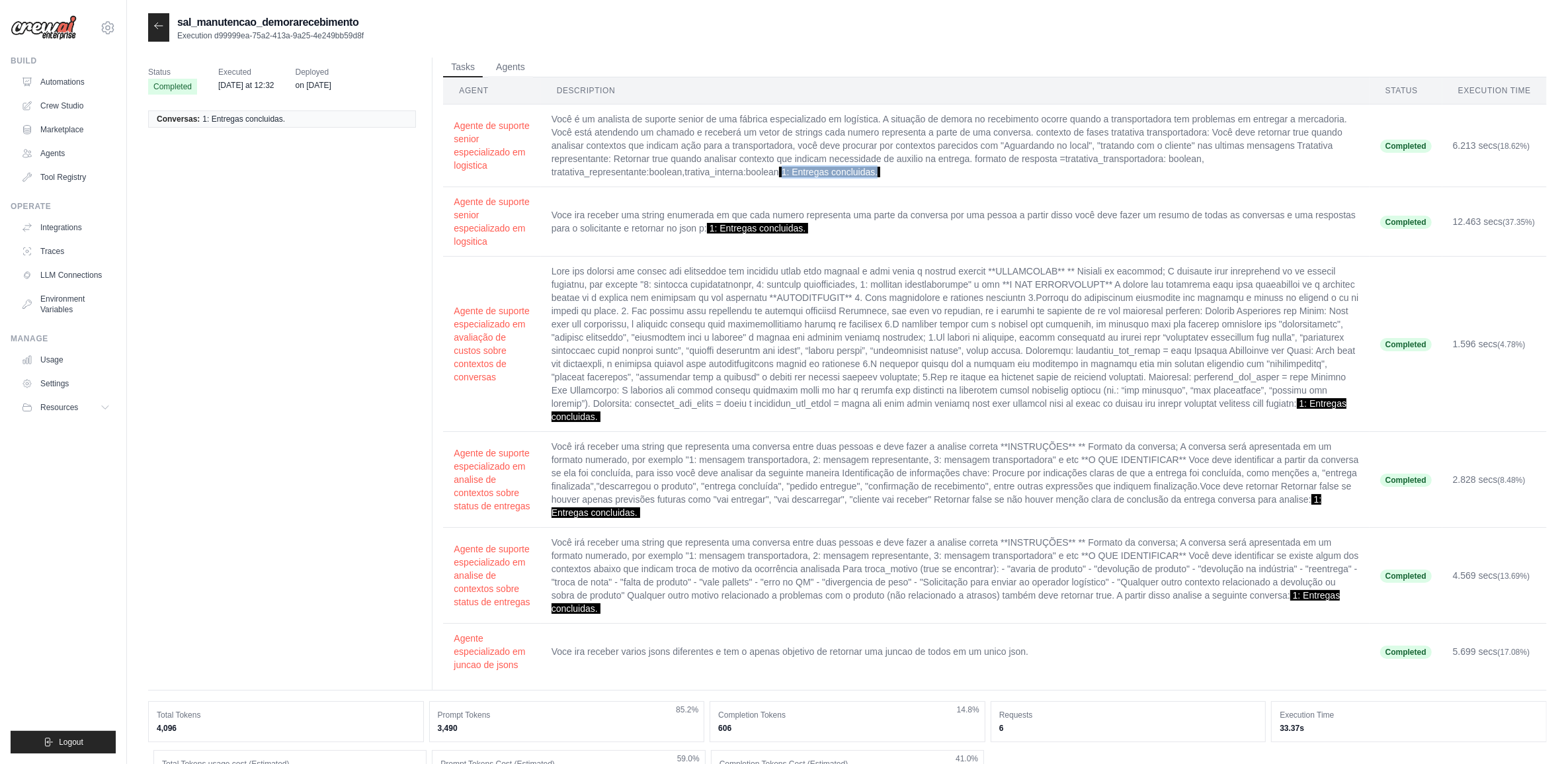
drag, startPoint x: 784, startPoint y: 173, endPoint x: 908, endPoint y: 170, distance: 124.0
click at [908, 170] on td "Você é um analista de suporte senior de uma fábrica especializado em logística.…" at bounding box center [955, 145] width 829 height 83
copy span "1: Entregas concluidas."
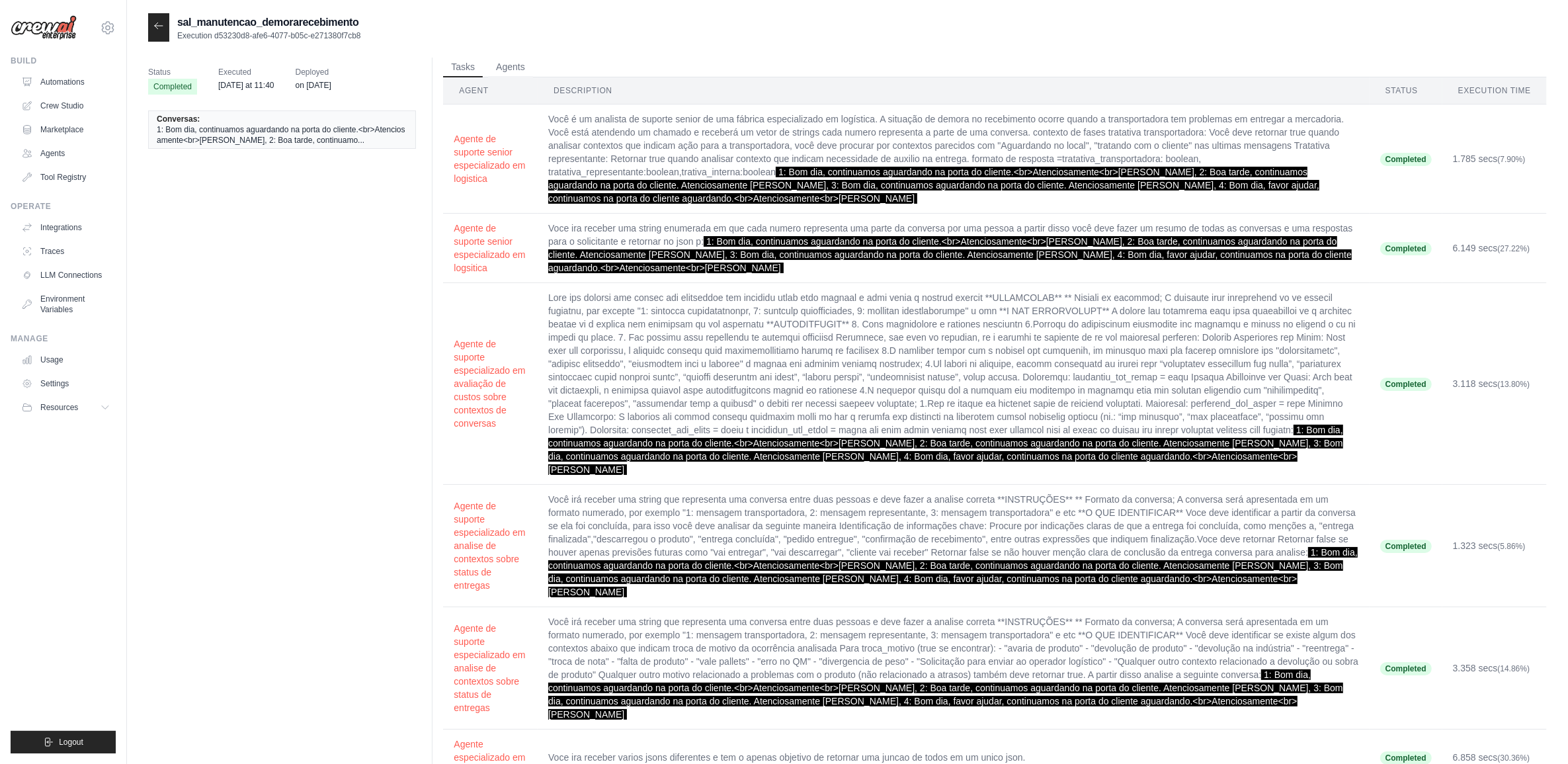
drag, startPoint x: 779, startPoint y: 171, endPoint x: 835, endPoint y: 203, distance: 64.5
click at [835, 203] on td "Você é um analista de suporte senior de uma fábrica especializado em logística.…" at bounding box center [953, 158] width 832 height 109
copy span "1: Bom dia, continuamos aguardando na porta do cliente.<br>Atenciosamente<br>[P…"
click at [901, 321] on td "1: Bom dia, continuamos aguardando na porta do cliente.<br>Atenciosamente<br>[P…" at bounding box center [953, 383] width 832 height 201
